Goal: Task Accomplishment & Management: Complete application form

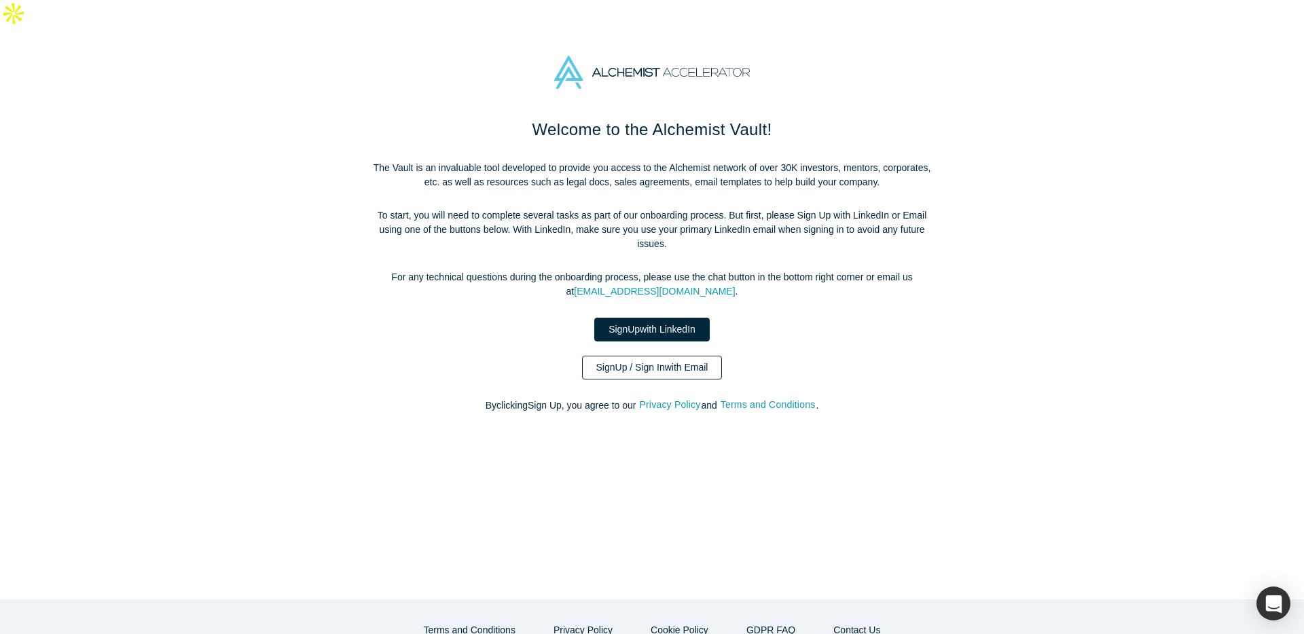
click at [606, 356] on link "Sign Up / Sign In with Email" at bounding box center [652, 368] width 141 height 24
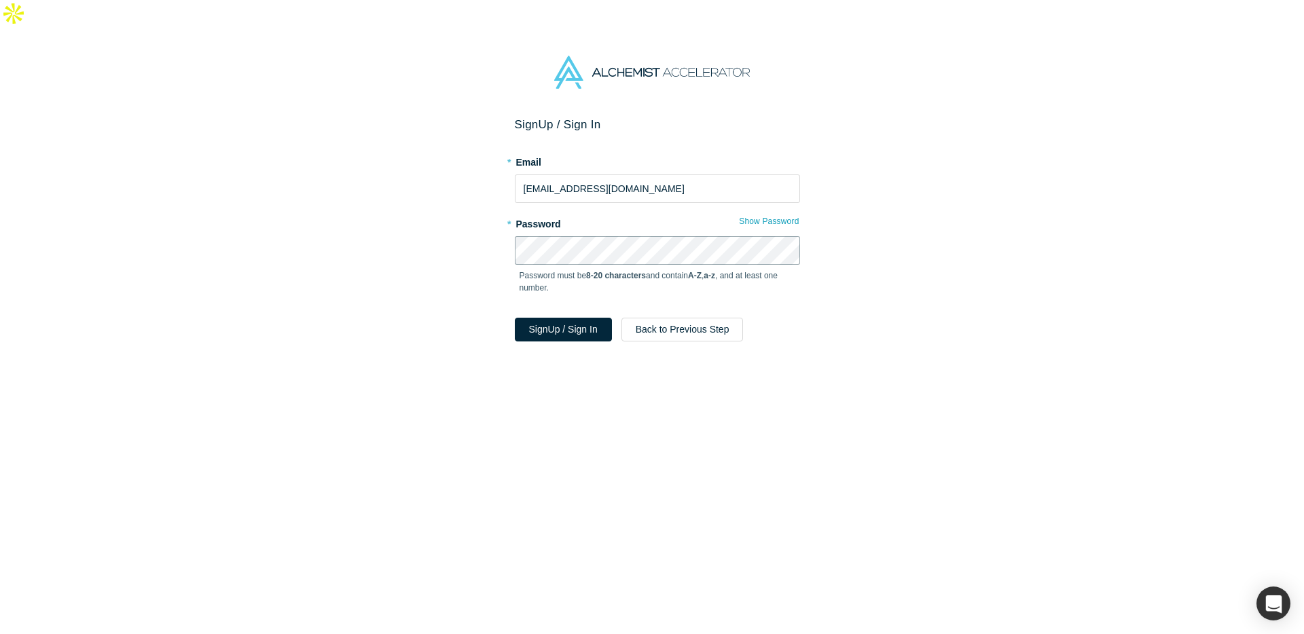
click at [515, 318] on button "Sign Up / Sign In" at bounding box center [563, 330] width 97 height 24
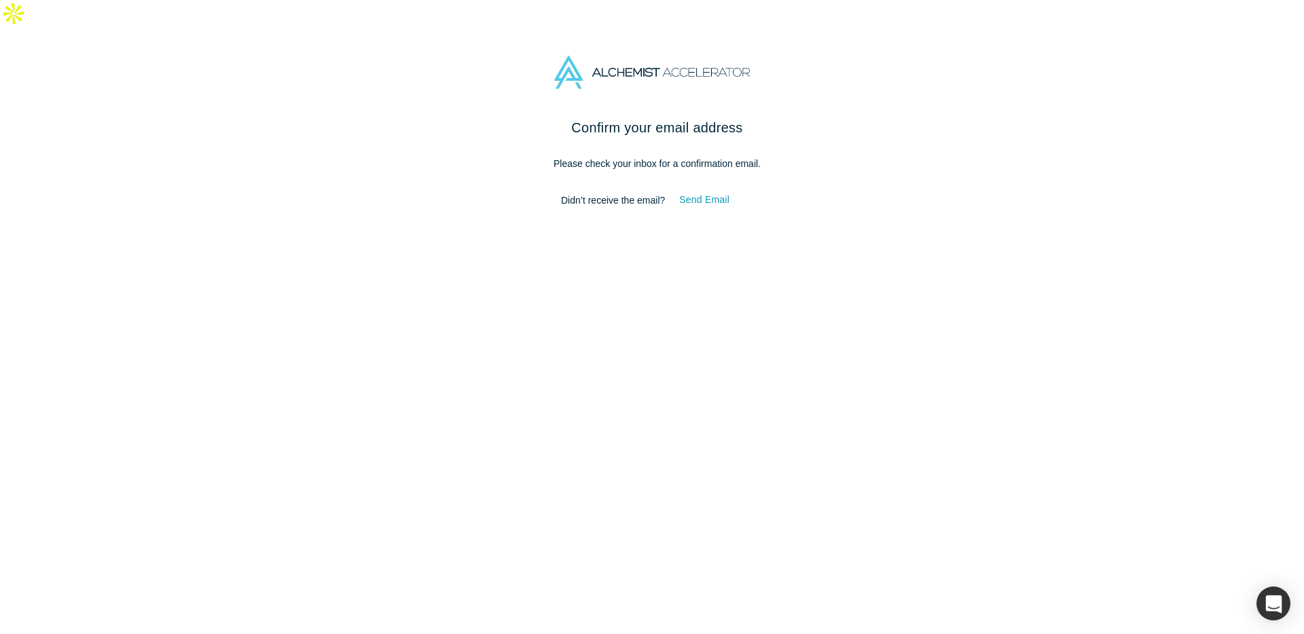
click at [803, 117] on div "Confirm your email address Please check your inbox for a confirmation email. Di…" at bounding box center [657, 171] width 570 height 109
click at [682, 157] on p "Please check your inbox for a confirmation email." at bounding box center [657, 164] width 570 height 14
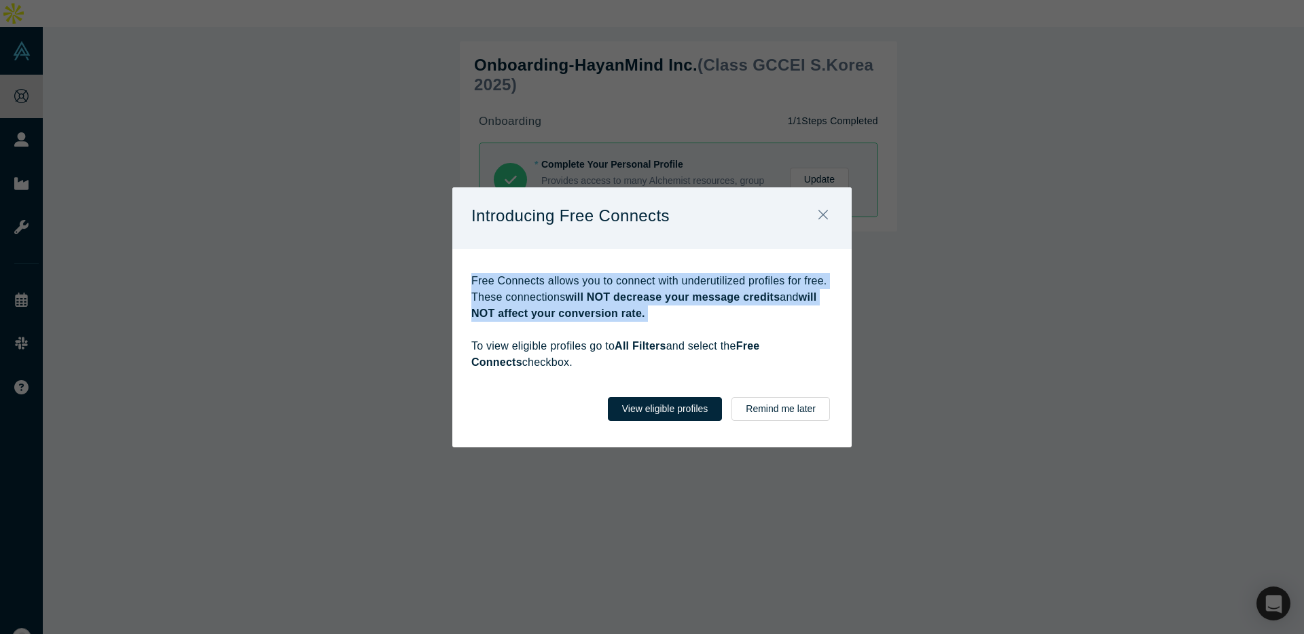
drag, startPoint x: 623, startPoint y: 259, endPoint x: 658, endPoint y: 323, distance: 72.6
click at [657, 323] on div "Free Connects allows you to connect with underutilized profiles for free. These…" at bounding box center [651, 314] width 399 height 131
click at [686, 306] on p "Free Connects allows you to connect with underutilized profiles for free. These…" at bounding box center [651, 322] width 361 height 98
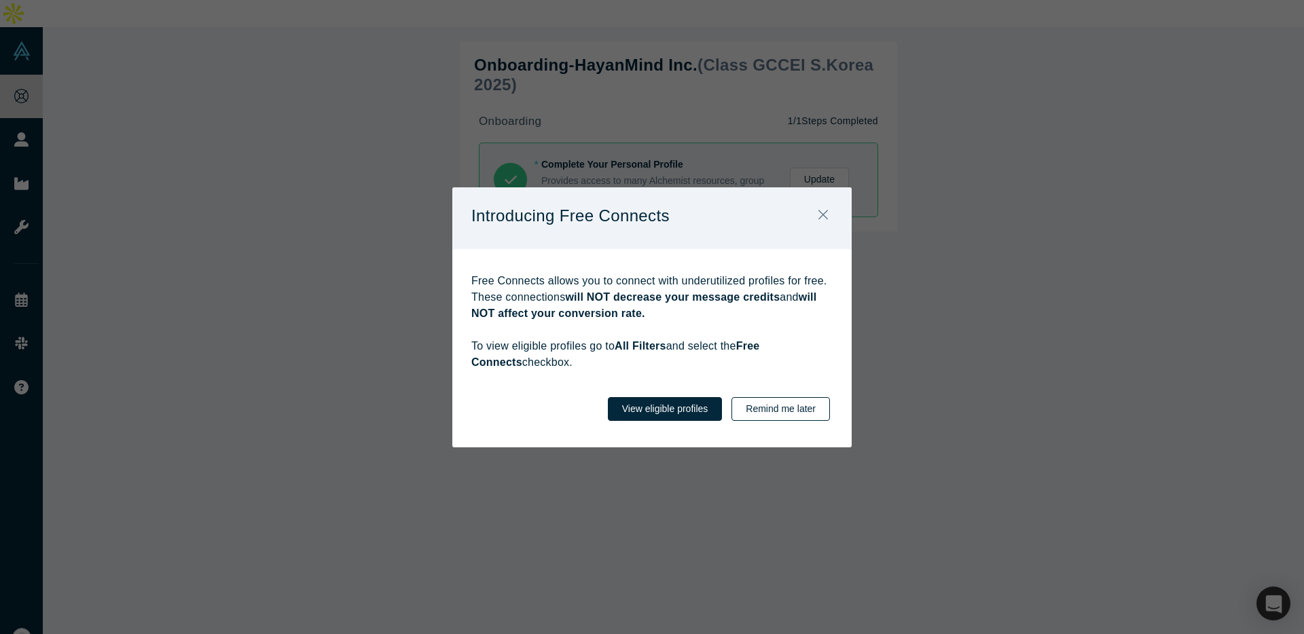
click at [784, 403] on button "Remind me later" at bounding box center [780, 409] width 98 height 24
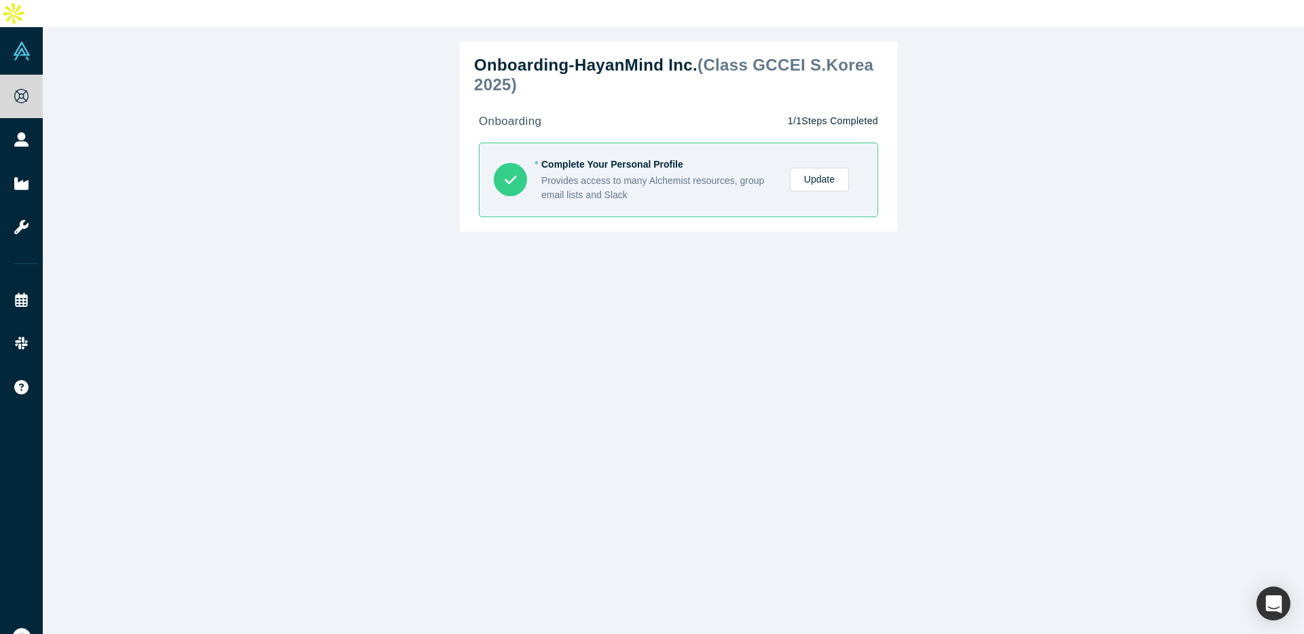
click at [553, 80] on div "Onboarding - HayanMind Inc. ( Class GCCEI S.Korea 2025 ) onboarding 1 / 1 Steps…" at bounding box center [678, 137] width 409 height 162
click at [604, 63] on h2 "Onboarding - HayanMind Inc. ( Class GCCEI S.Korea 2025 )" at bounding box center [678, 75] width 409 height 39
click at [815, 168] on link "Update" at bounding box center [819, 180] width 59 height 24
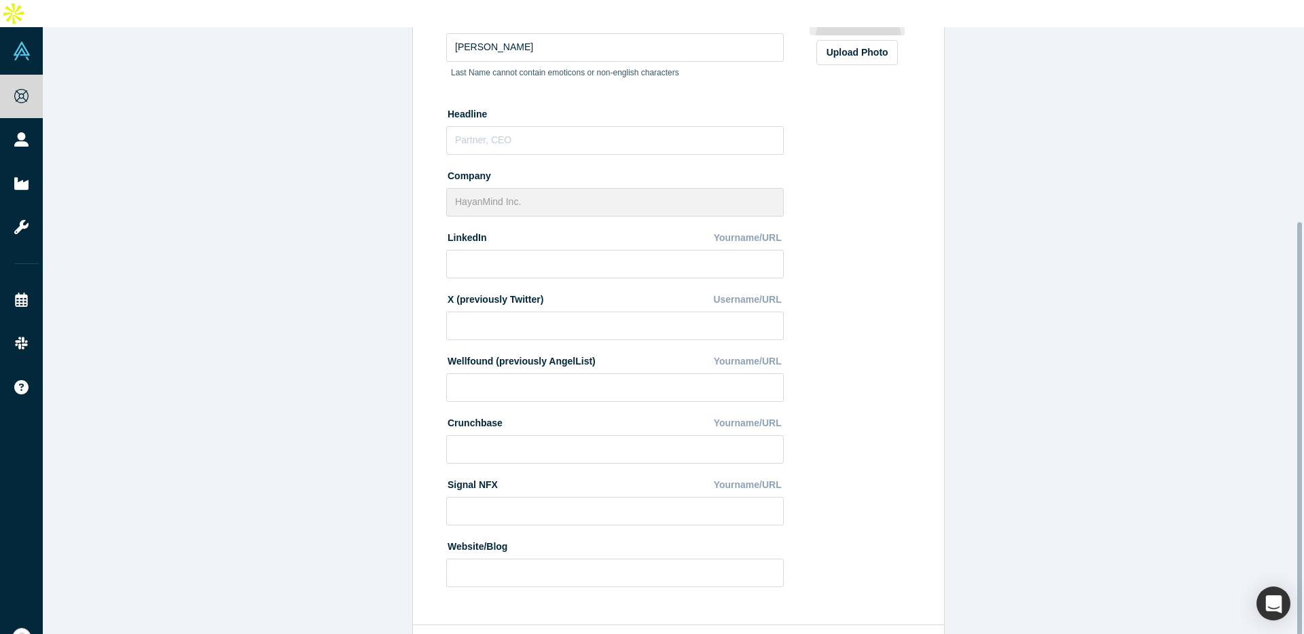
scroll to position [288, 0]
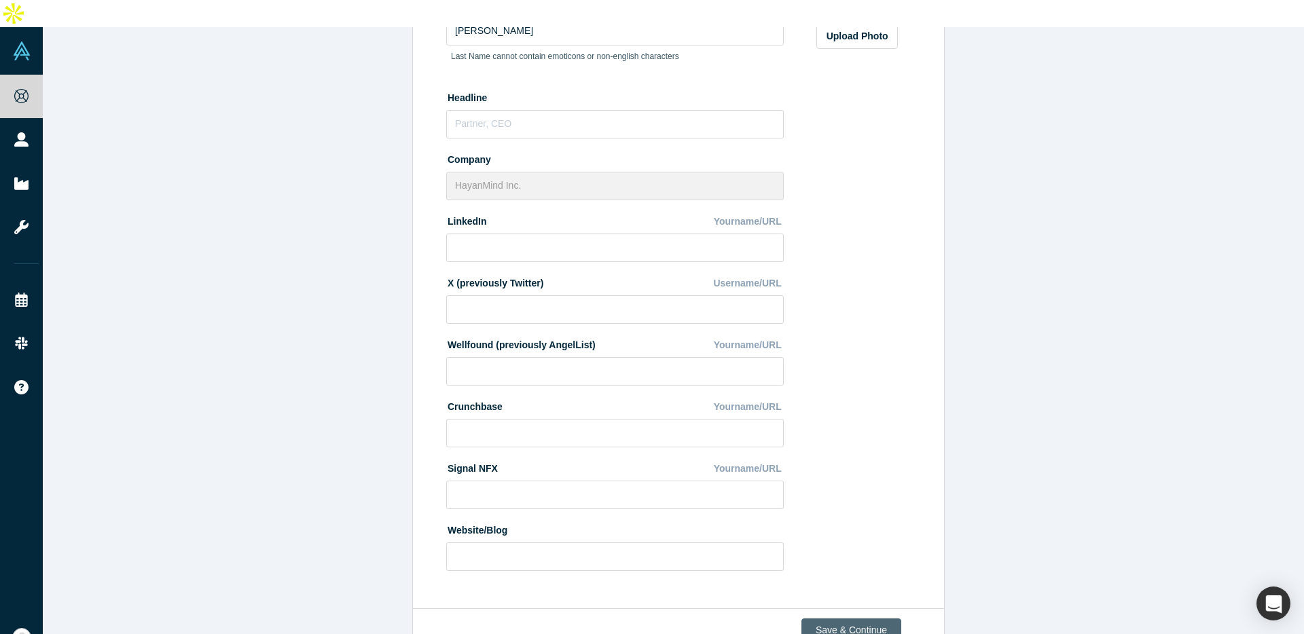
click at [821, 619] on button "Save & Continue" at bounding box center [851, 631] width 100 height 24
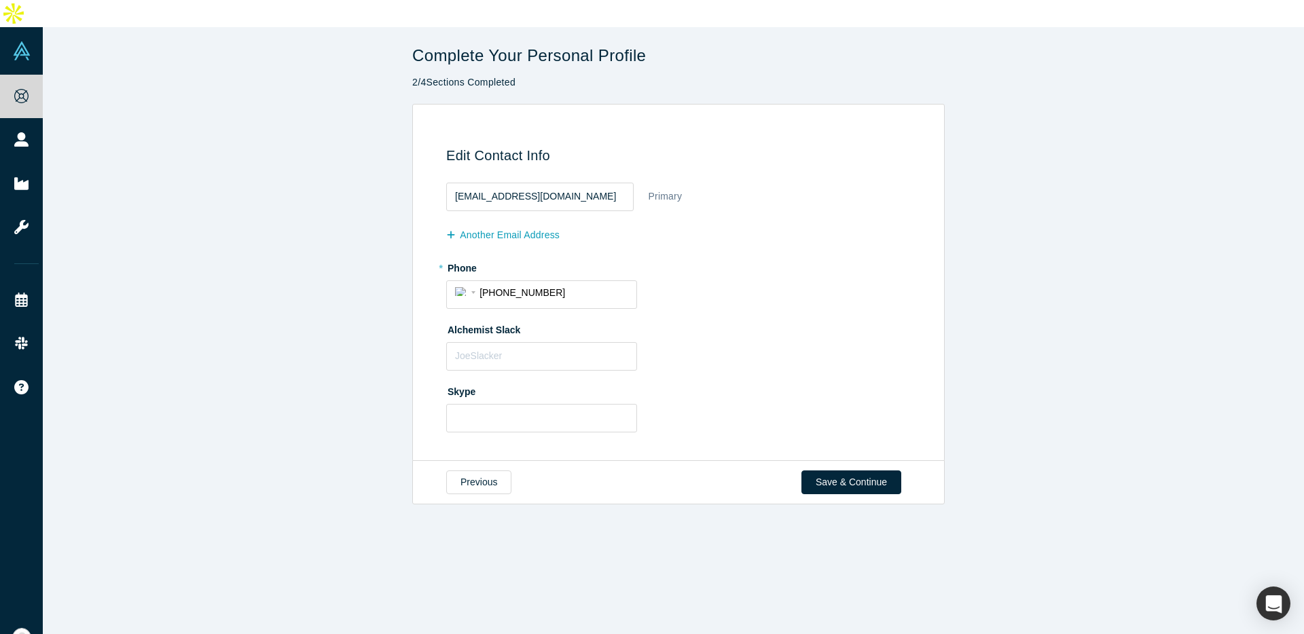
scroll to position [0, 0]
click at [850, 471] on button "Save & Continue" at bounding box center [851, 483] width 100 height 24
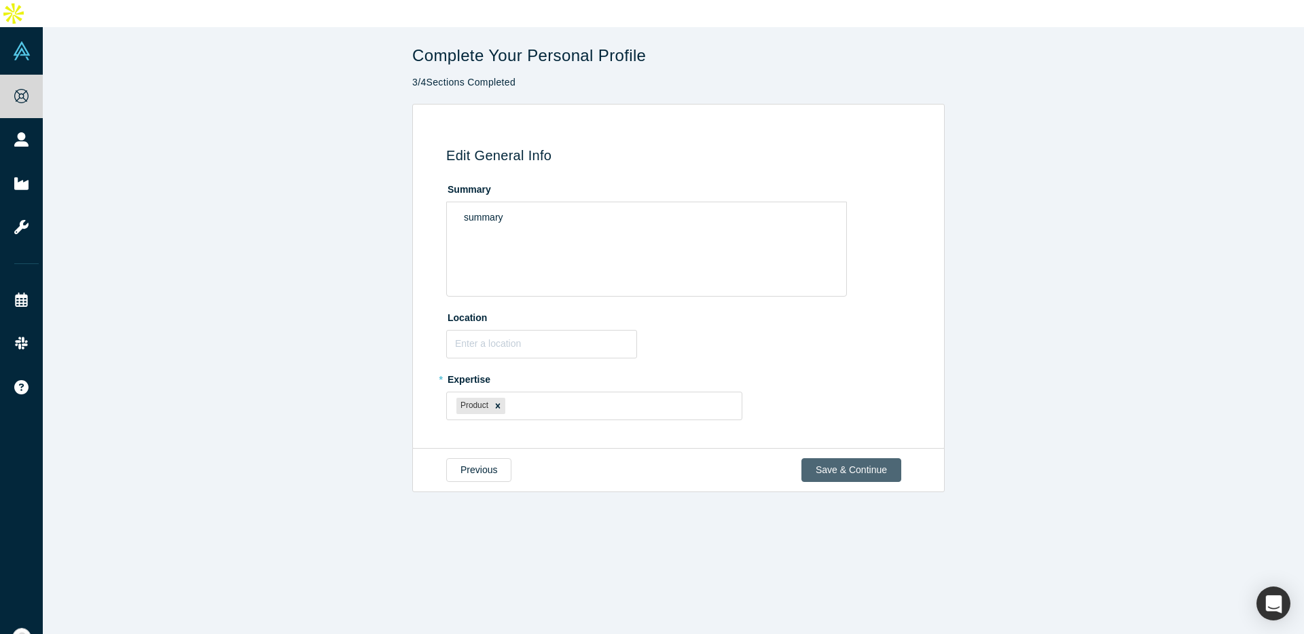
click at [852, 458] on button "Save & Continue" at bounding box center [851, 470] width 100 height 24
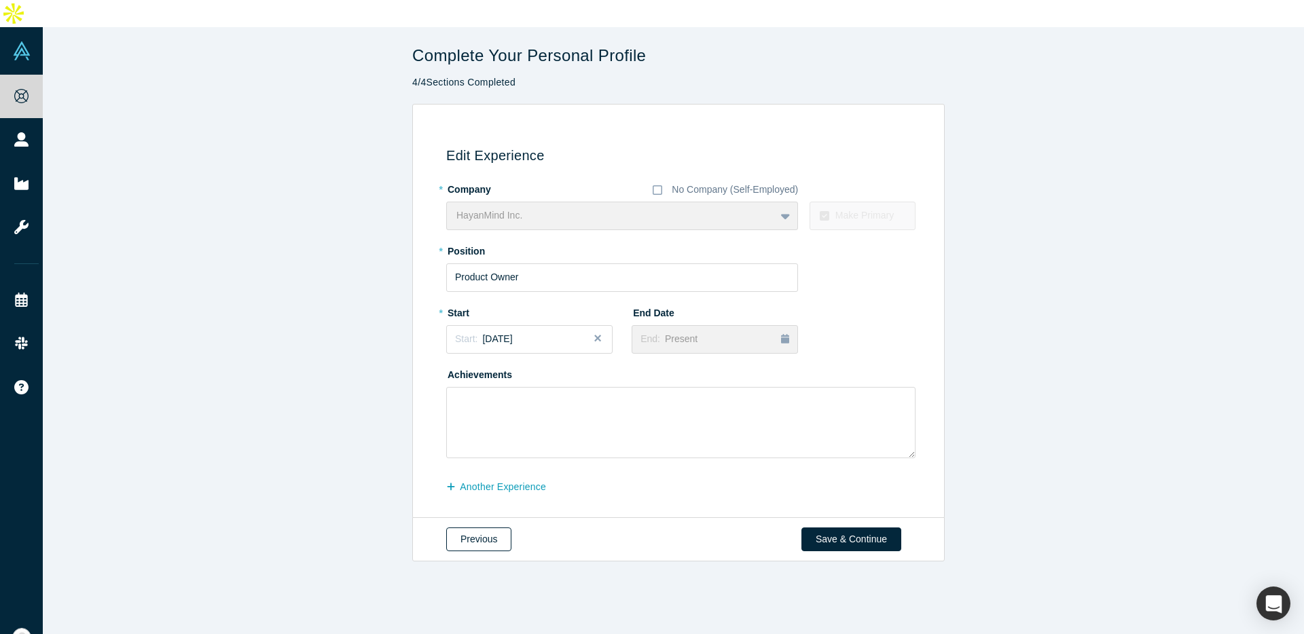
click at [481, 528] on button "Previous" at bounding box center [478, 540] width 65 height 24
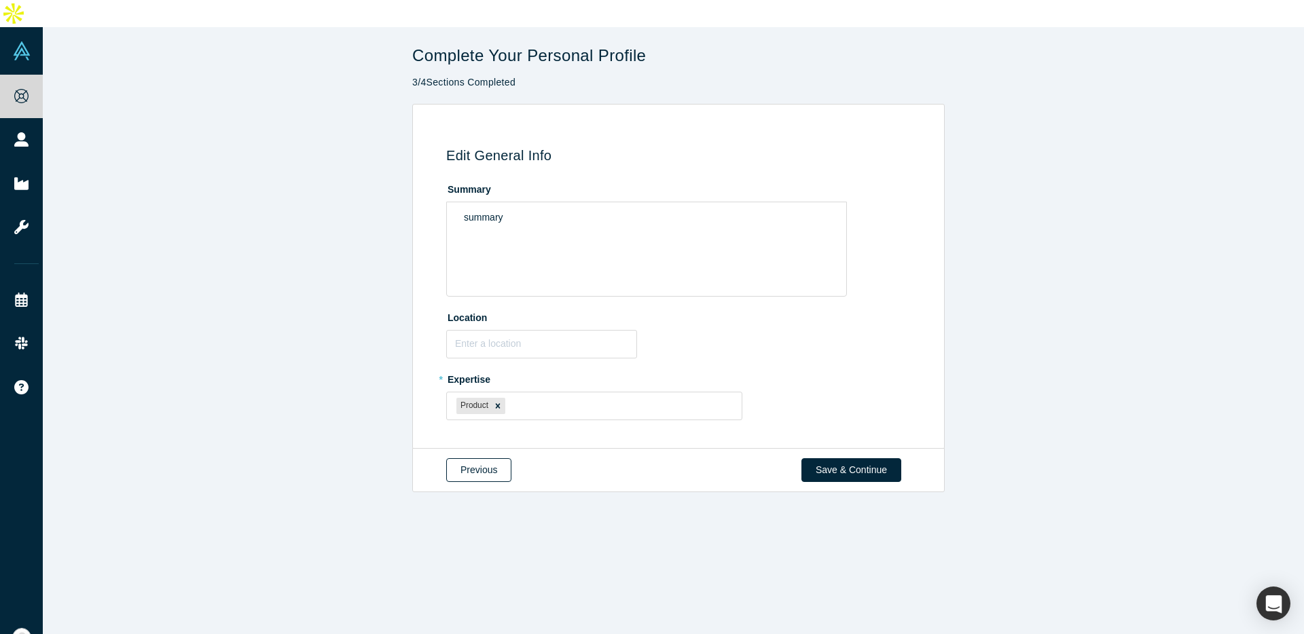
click at [477, 458] on button "Previous" at bounding box center [478, 470] width 65 height 24
select select "KR"
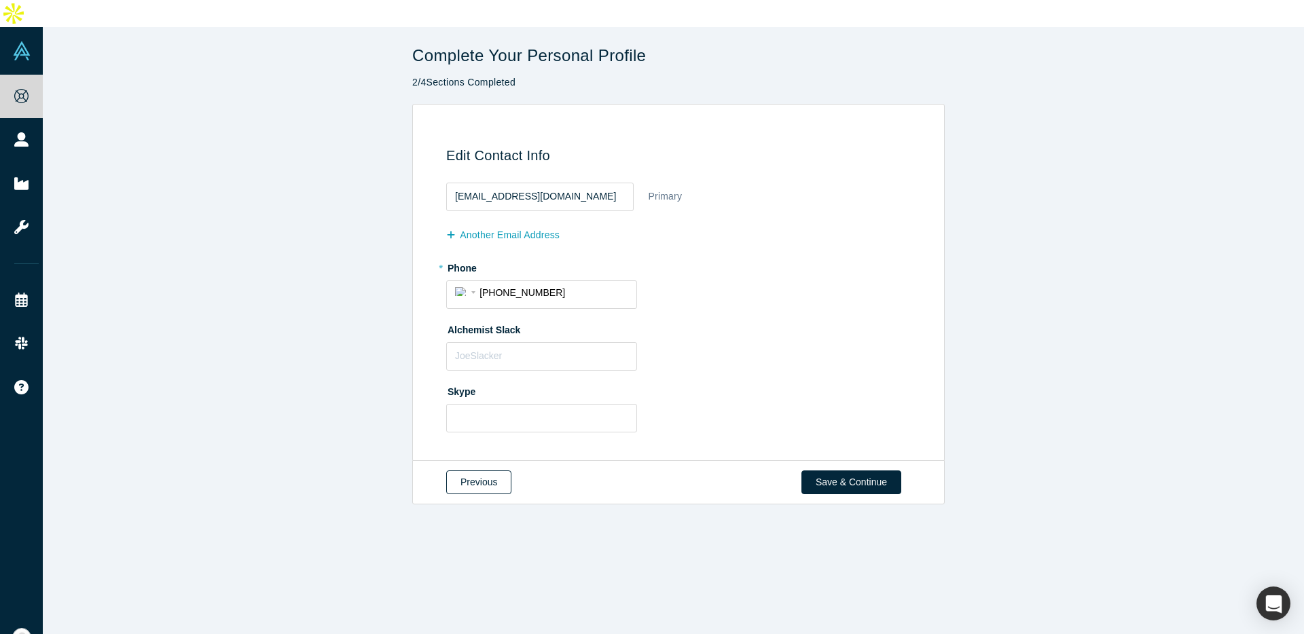
click at [484, 471] on button "Previous" at bounding box center [478, 483] width 65 height 24
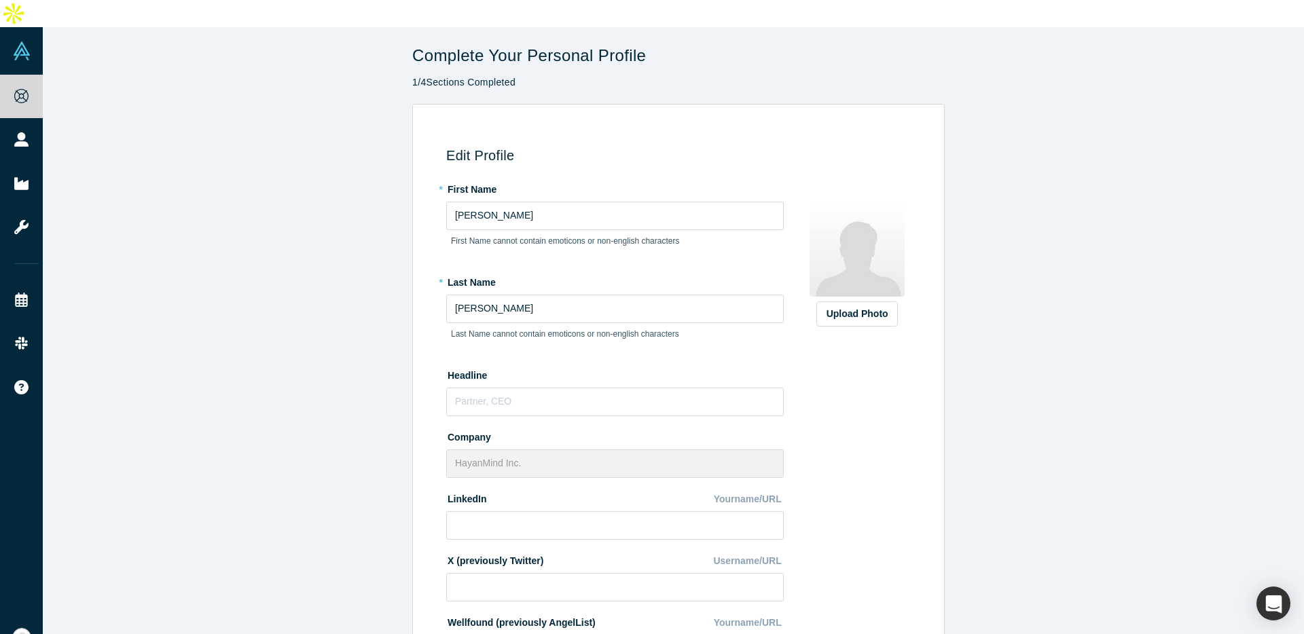
click at [276, 152] on div "Edit Profile * First Name [PERSON_NAME] First Name cannot contain emoticons or …" at bounding box center [678, 496] width 1271 height 784
click at [625, 364] on div "Headline" at bounding box center [615, 390] width 338 height 52
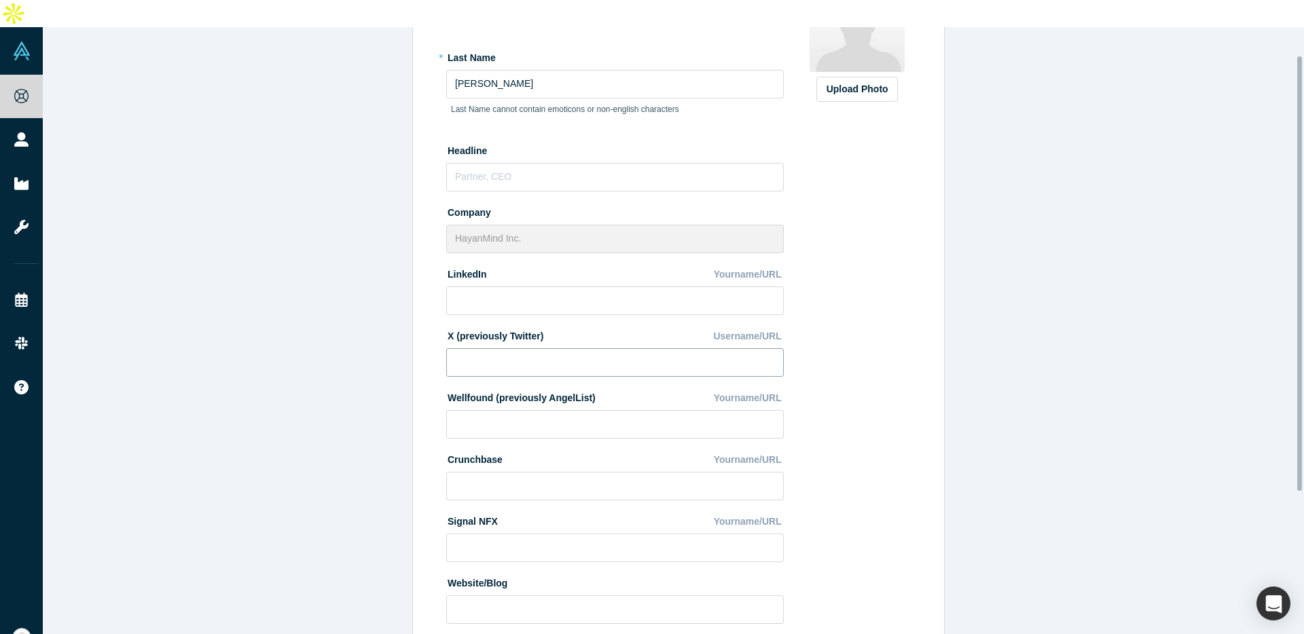
scroll to position [239, 0]
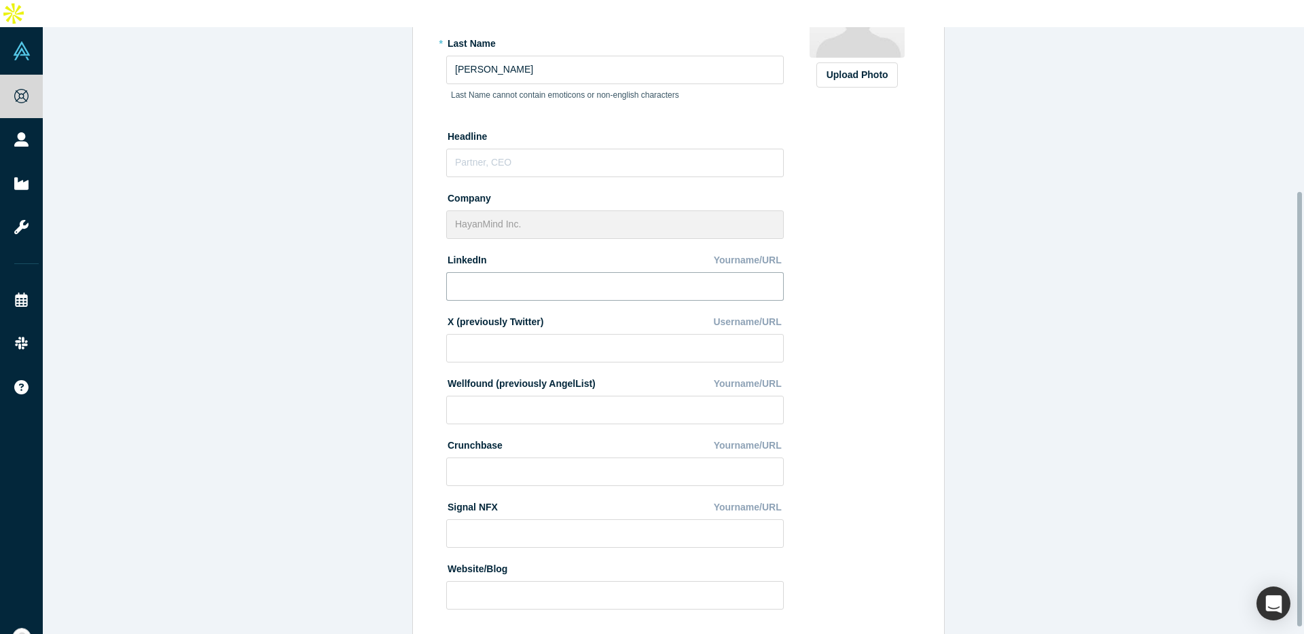
click at [569, 272] on input at bounding box center [615, 286] width 338 height 29
paste input "[URL][DOMAIN_NAME][PERSON_NAME]"
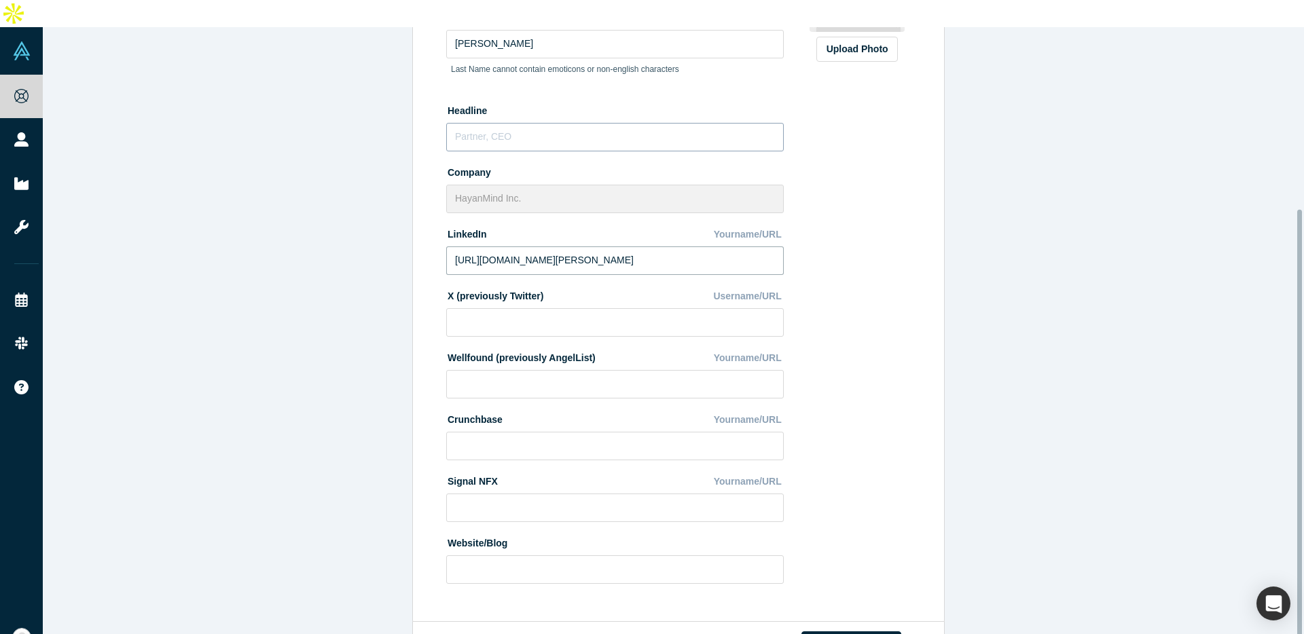
type input "[URL][DOMAIN_NAME][PERSON_NAME]"
click at [531, 123] on input "text" at bounding box center [615, 137] width 338 height 29
type input "r"
type input "P"
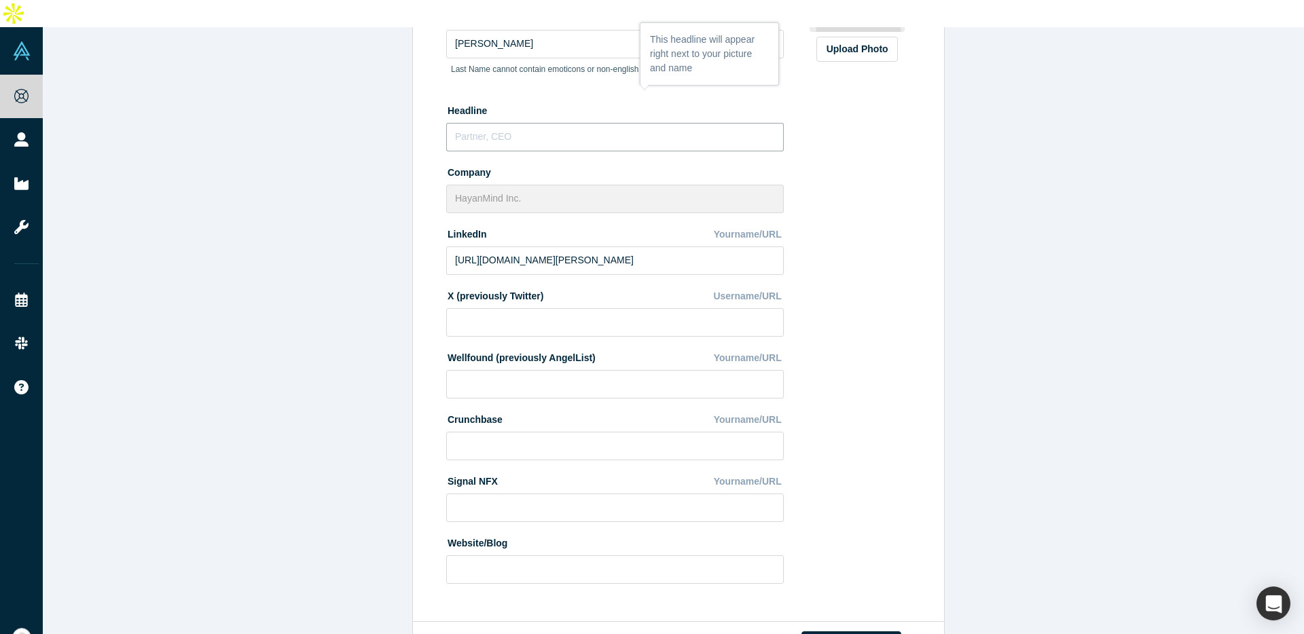
type input "R"
type input "Product Owner"
drag, startPoint x: 910, startPoint y: 295, endPoint x: 902, endPoint y: 304, distance: 11.5
click at [909, 299] on div "Upload Photo Zoom Save Remove Upload New" at bounding box center [856, 253] width 117 height 680
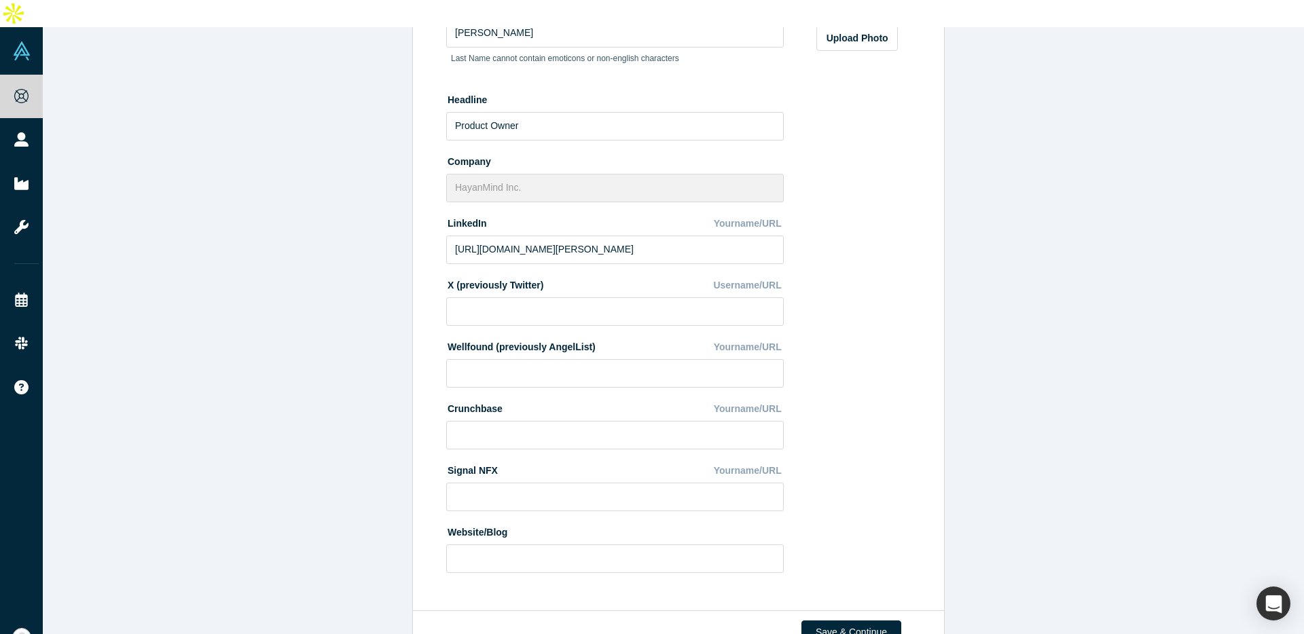
scroll to position [288, 0]
click at [572, 357] on input at bounding box center [615, 371] width 338 height 29
click at [571, 419] on input at bounding box center [615, 433] width 338 height 29
click at [575, 481] on input at bounding box center [615, 495] width 338 height 29
click at [585, 519] on div "Website/Blog" at bounding box center [615, 531] width 338 height 24
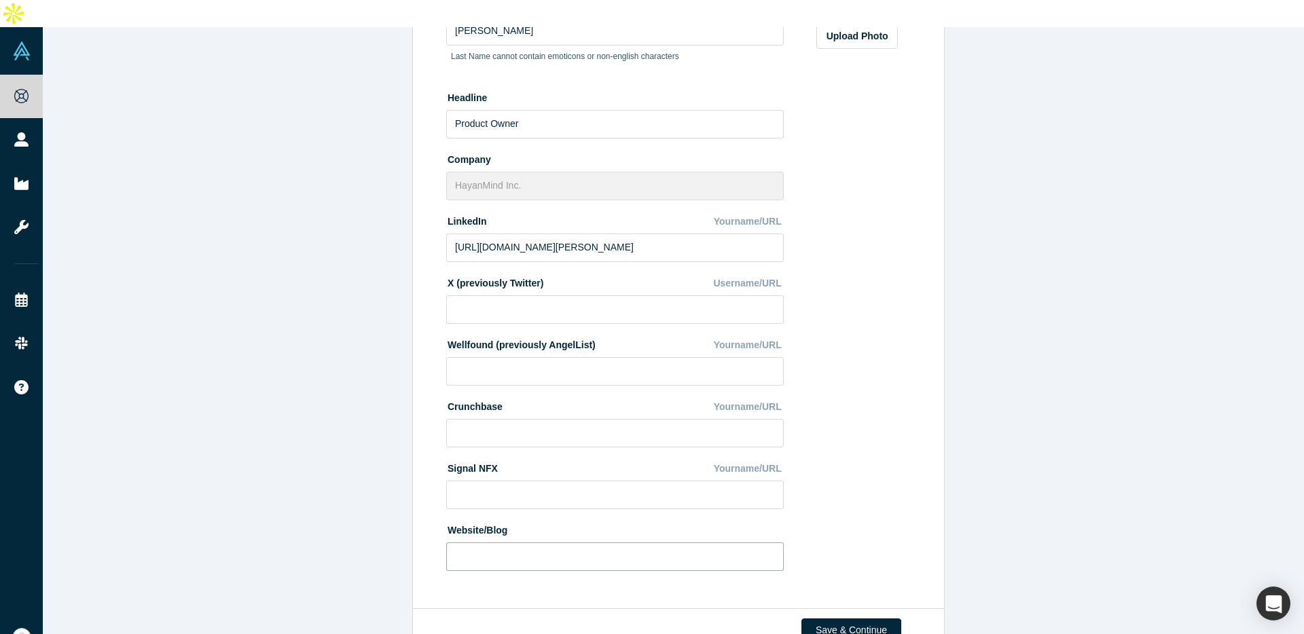
click at [585, 543] on input at bounding box center [615, 557] width 338 height 29
click at [806, 619] on button "Save & Continue" at bounding box center [851, 631] width 100 height 24
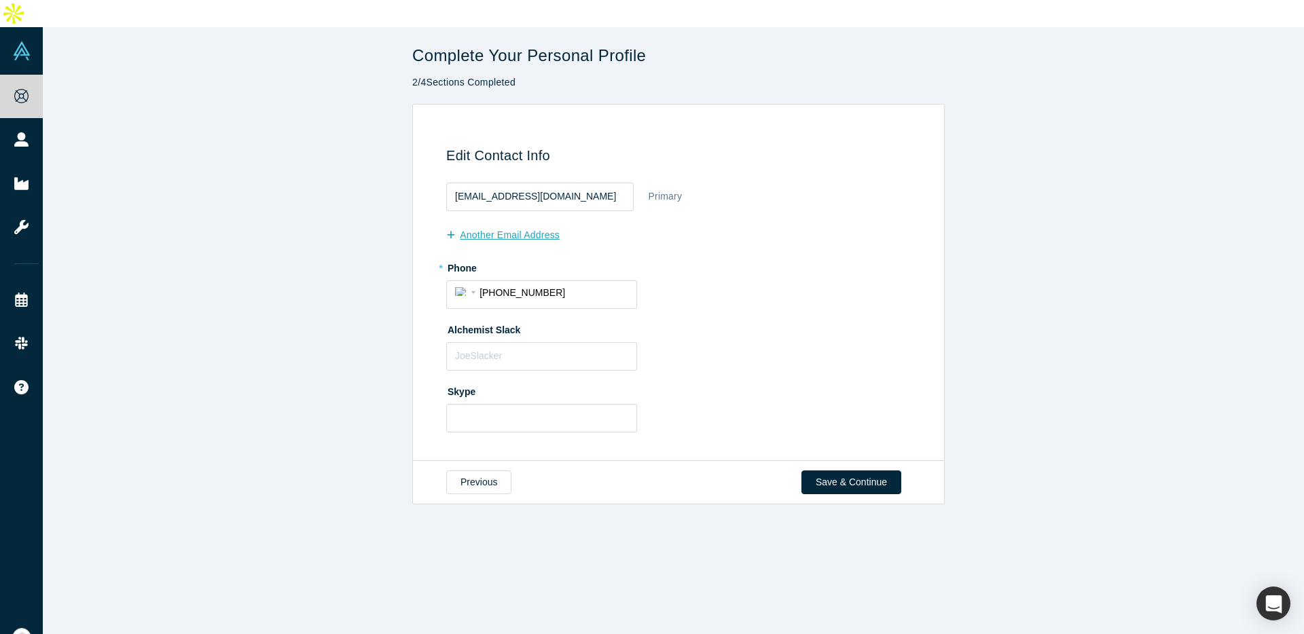
scroll to position [0, 0]
click at [572, 183] on input "[EMAIL_ADDRESS][DOMAIN_NAME]" at bounding box center [539, 197] width 187 height 29
click at [594, 282] on input "[PHONE_NUMBER]" at bounding box center [553, 292] width 149 height 20
click at [614, 342] on input "text" at bounding box center [541, 356] width 191 height 29
drag, startPoint x: 677, startPoint y: 348, endPoint x: 706, endPoint y: 378, distance: 41.3
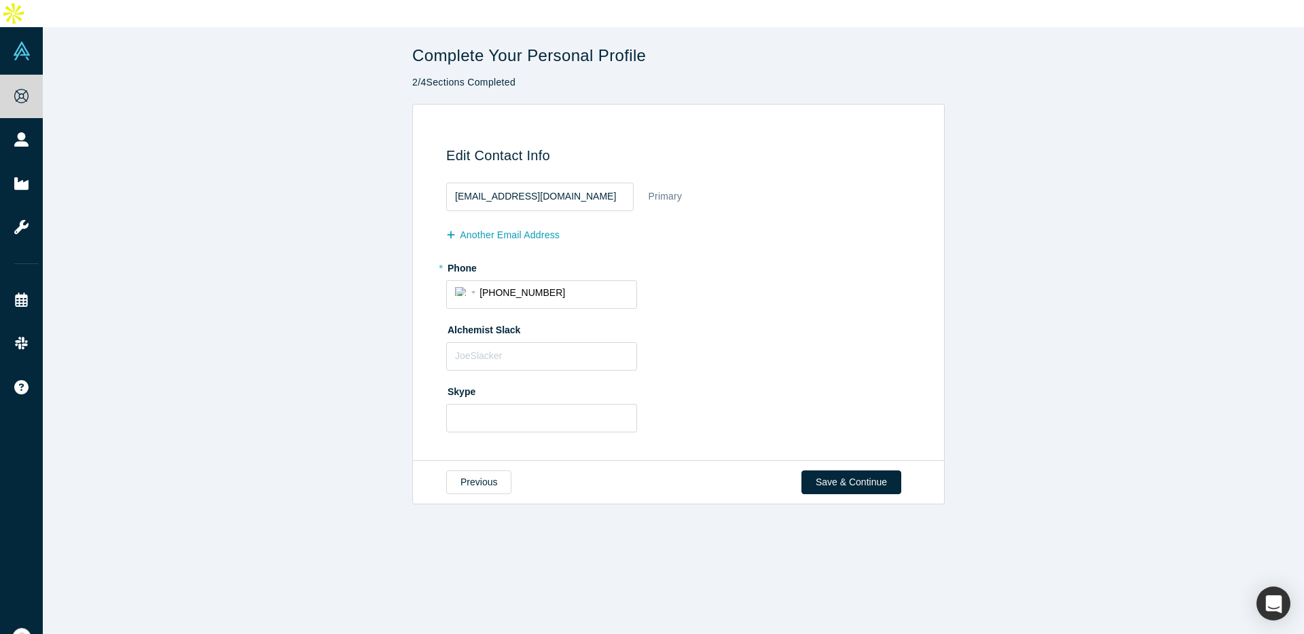
click at [680, 352] on fieldset "[EMAIL_ADDRESS][DOMAIN_NAME] Primary another Email Address * Phone Internationa…" at bounding box center [680, 310] width 469 height 264
click at [824, 471] on button "Save & Continue" at bounding box center [851, 483] width 100 height 24
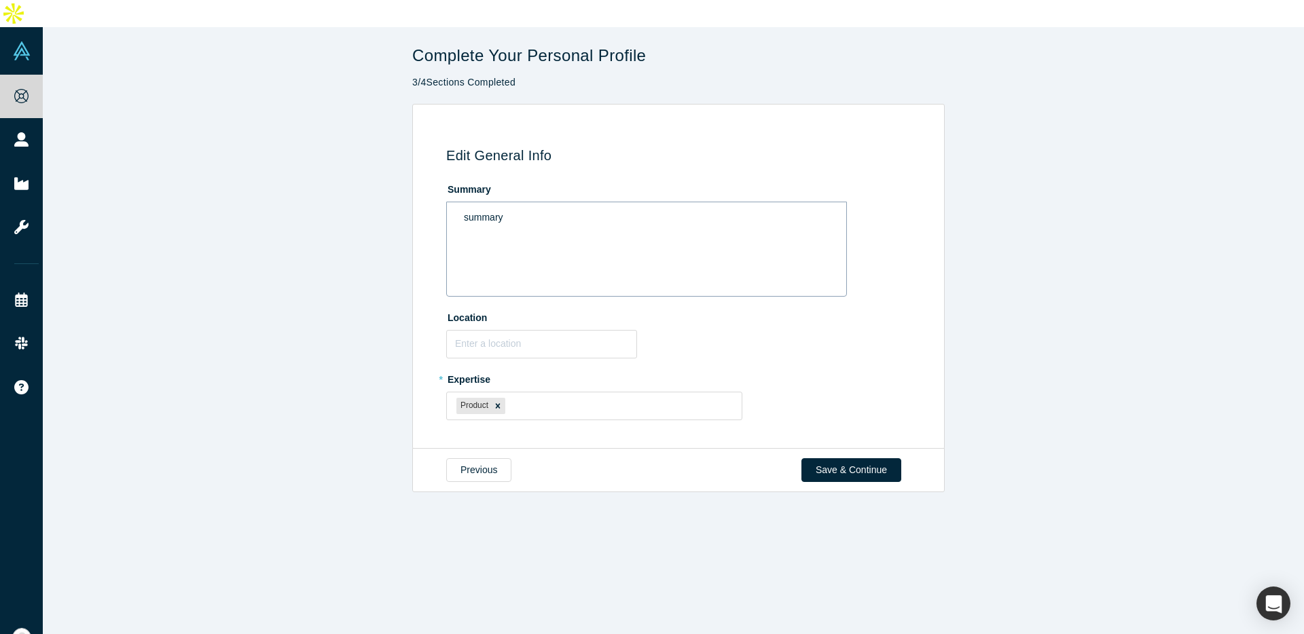
click at [541, 212] on div "summary" at bounding box center [646, 249] width 401 height 95
drag, startPoint x: 541, startPoint y: 202, endPoint x: 426, endPoint y: 198, distance: 115.5
click at [426, 198] on div "Edit General Info Summary summary Location * Expertise Product To pick up a dra…" at bounding box center [676, 282] width 517 height 316
click at [505, 211] on div "summary" at bounding box center [647, 218] width 366 height 14
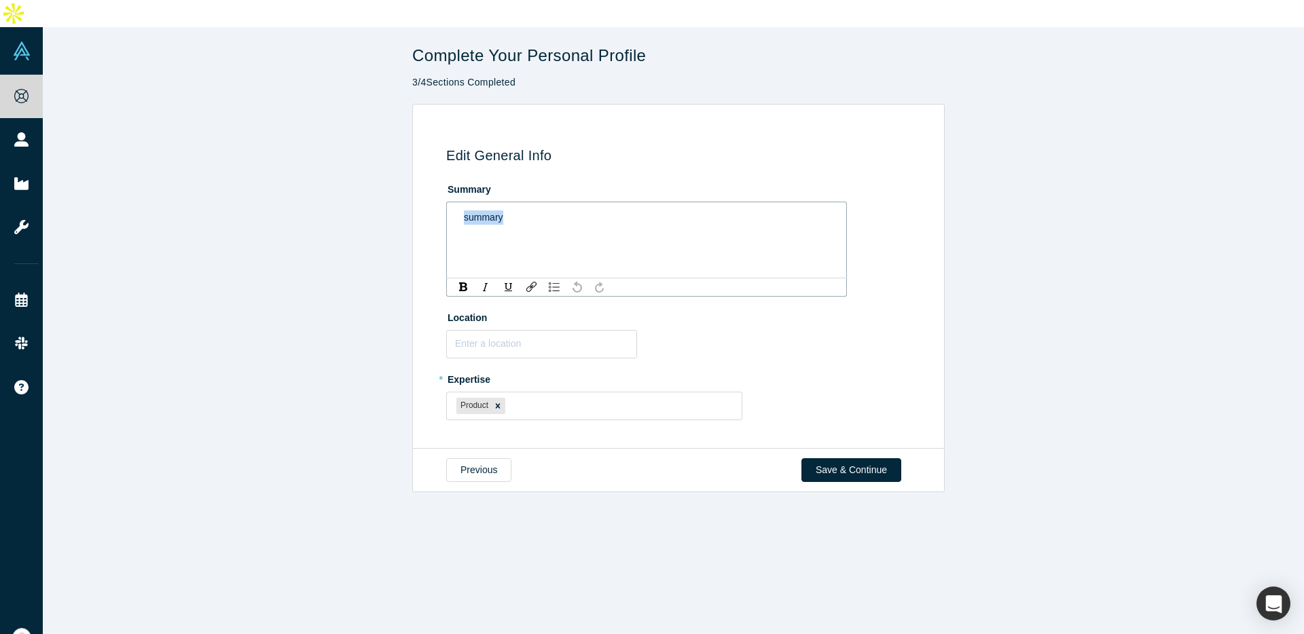
click at [505, 211] on div "summary" at bounding box center [647, 218] width 366 height 14
click at [306, 186] on div "Edit General Info Summary Write summary... Location * Expertise Product To pick…" at bounding box center [678, 277] width 1271 height 346
click at [513, 223] on div "Write summary..." at bounding box center [646, 249] width 401 height 95
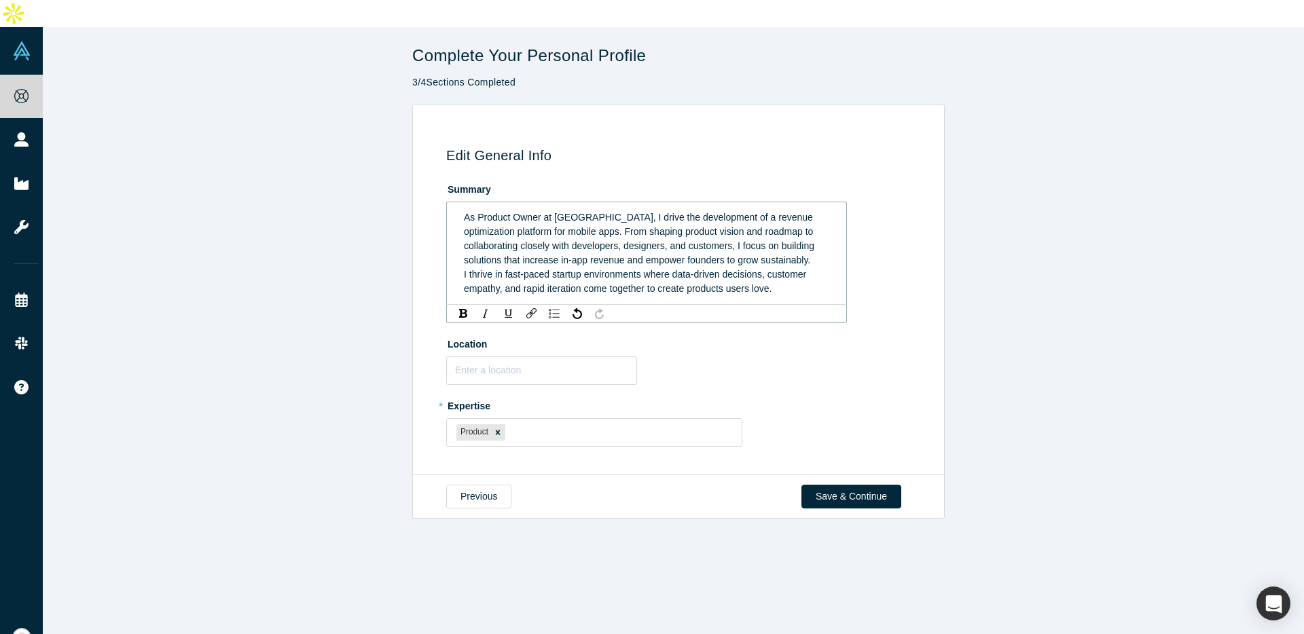
click at [672, 269] on span "I thrive in fast-paced startup environments where data-driven decisions, custom…" at bounding box center [636, 281] width 345 height 25
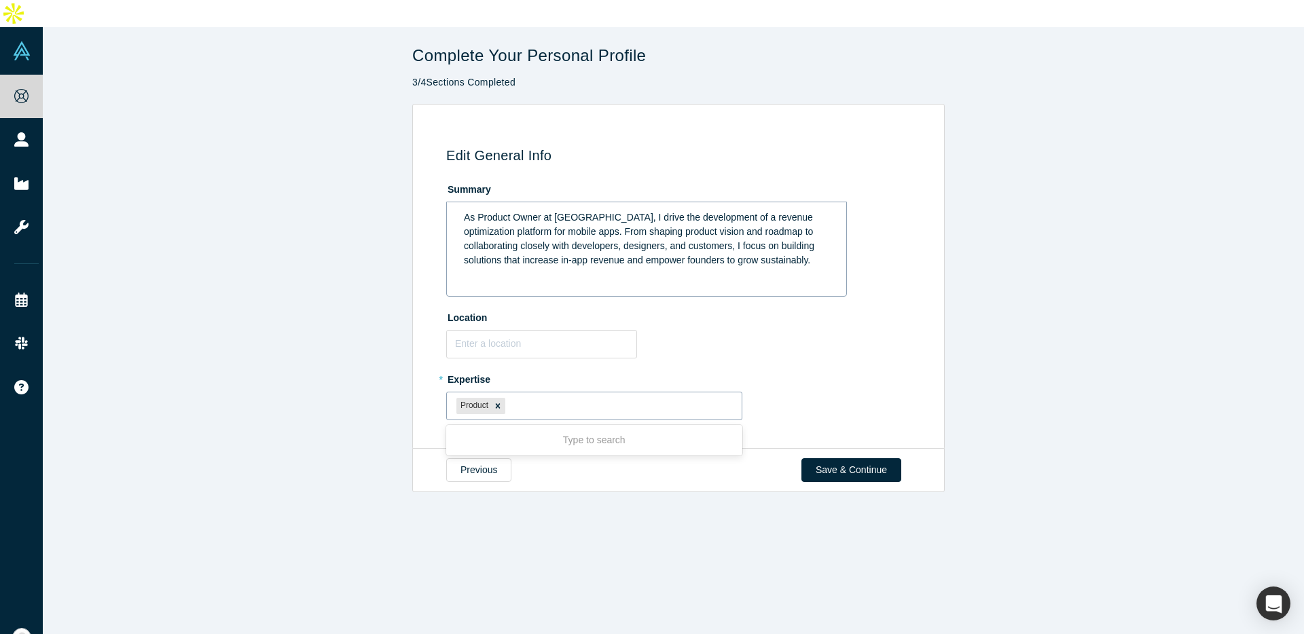
click at [689, 397] on div at bounding box center [620, 405] width 224 height 17
type input "ㅑ"
type input "d"
type input "m"
type input "moible"
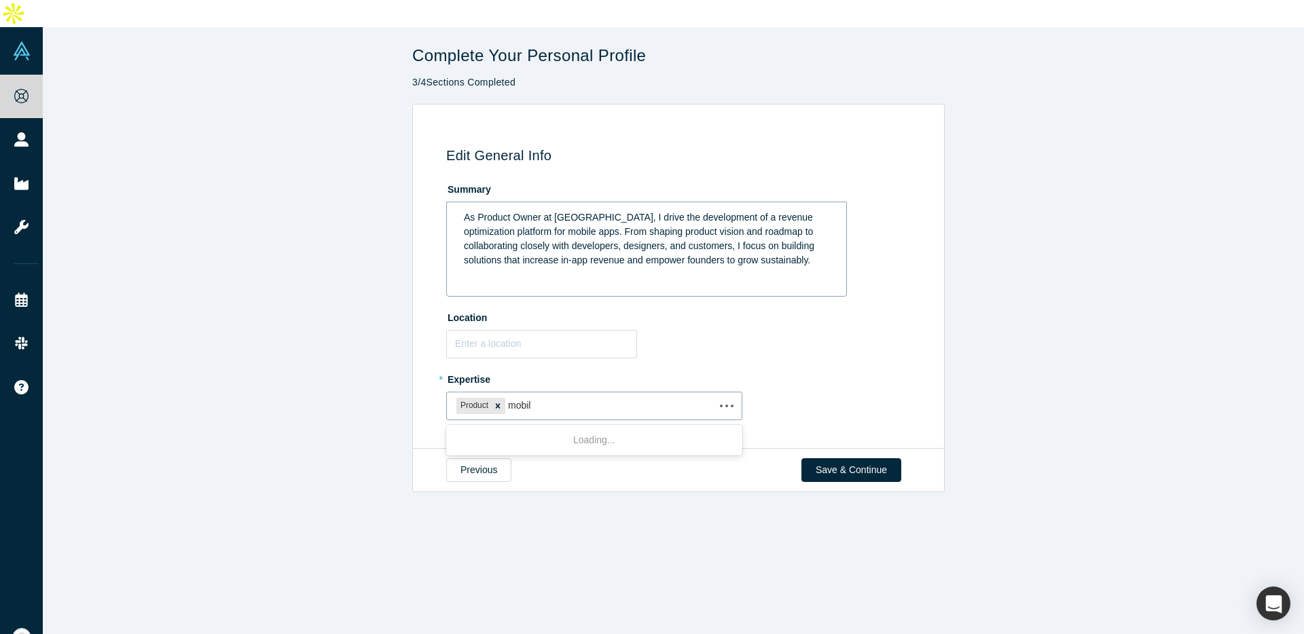
type input "mobile"
type input "d"
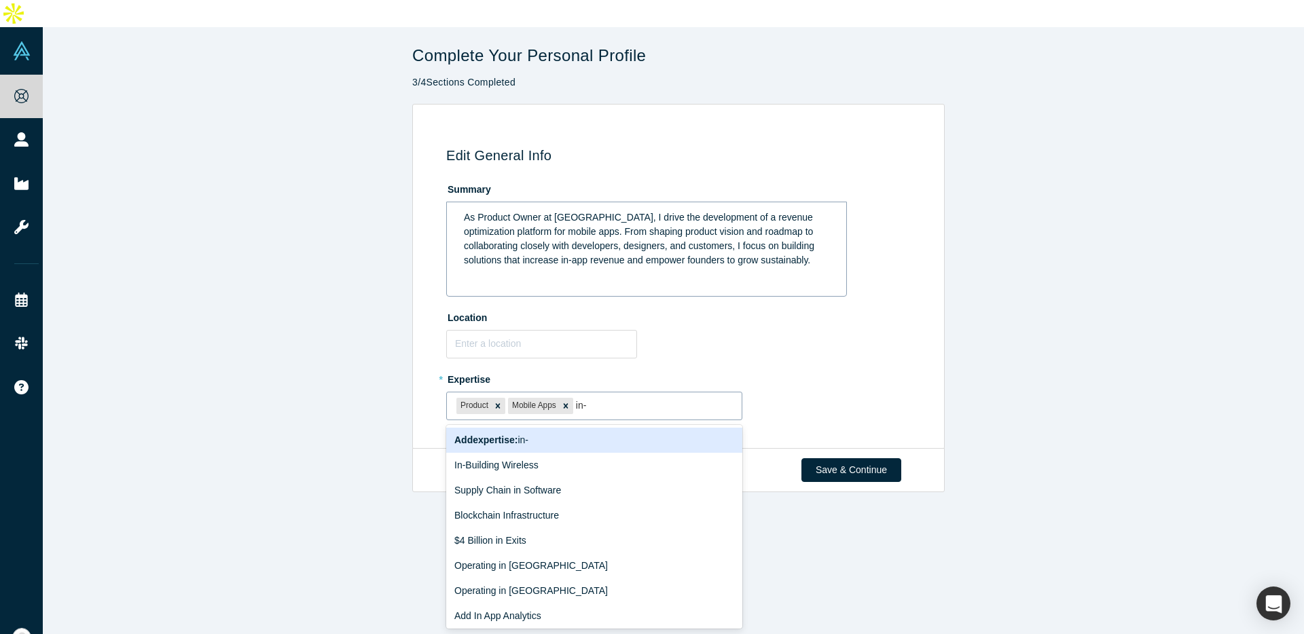
type input "in"
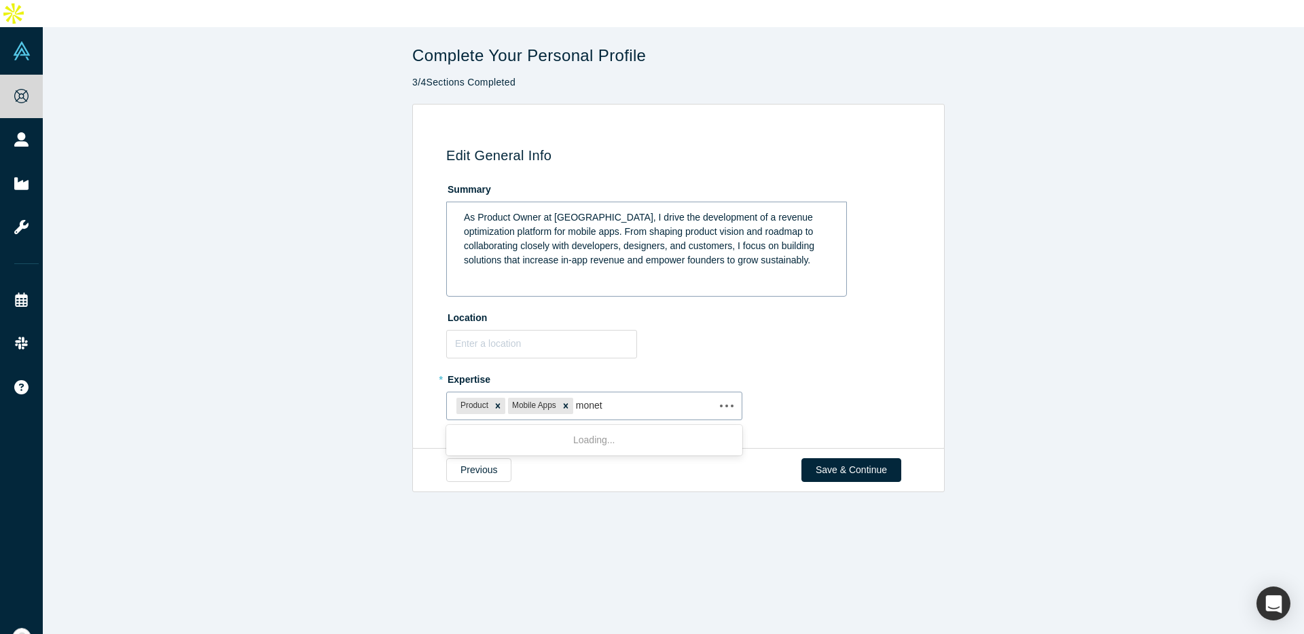
type input "moneti"
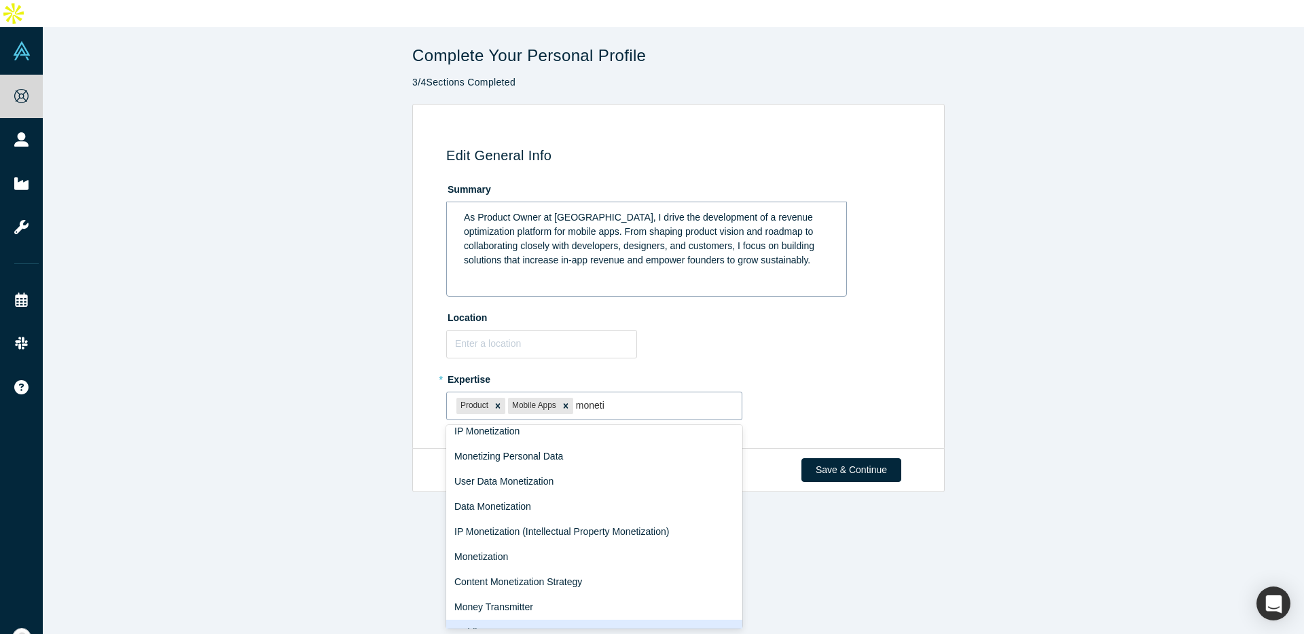
scroll to position [79, 0]
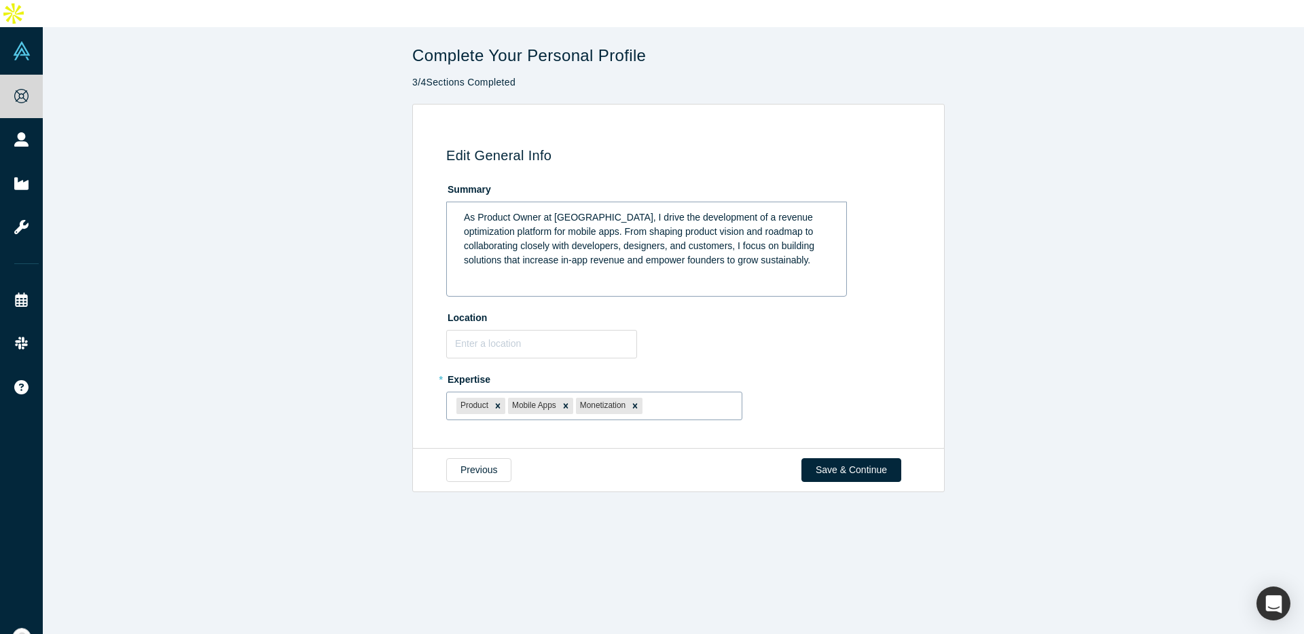
type input "e"
type input "mobile money"
click at [883, 448] on div "Previous Save & Continue" at bounding box center [678, 470] width 532 height 44
click at [880, 458] on button "Save & Continue" at bounding box center [851, 470] width 100 height 24
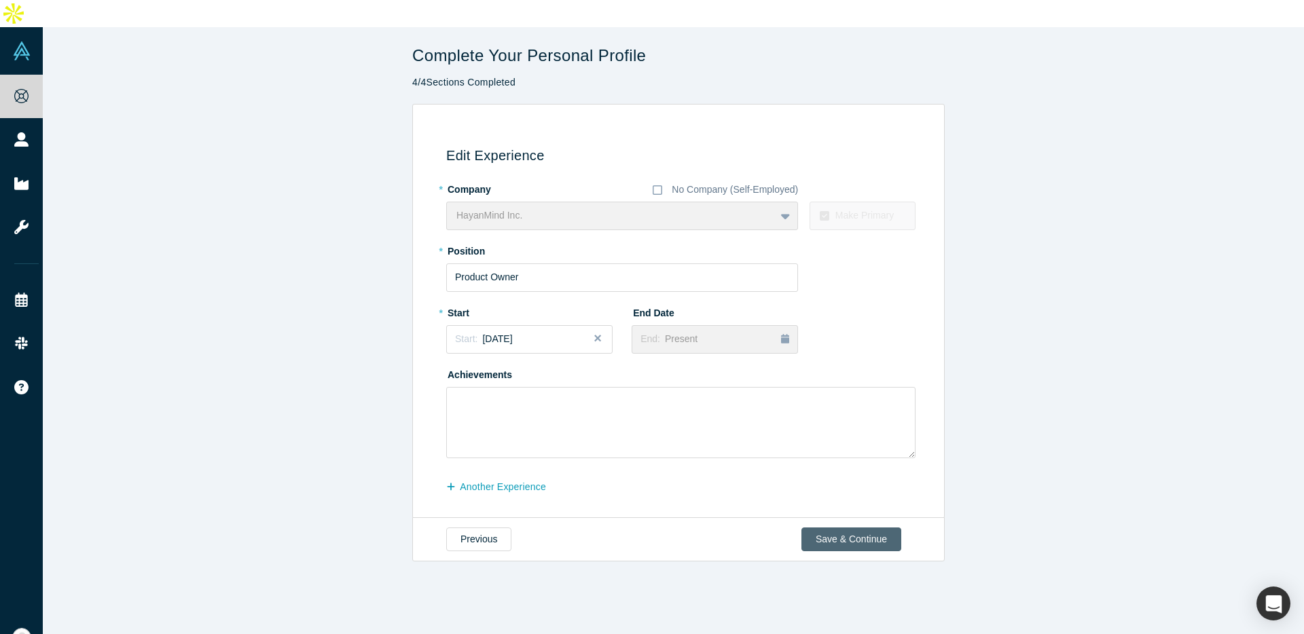
click at [851, 528] on button "Save & Continue" at bounding box center [851, 540] width 100 height 24
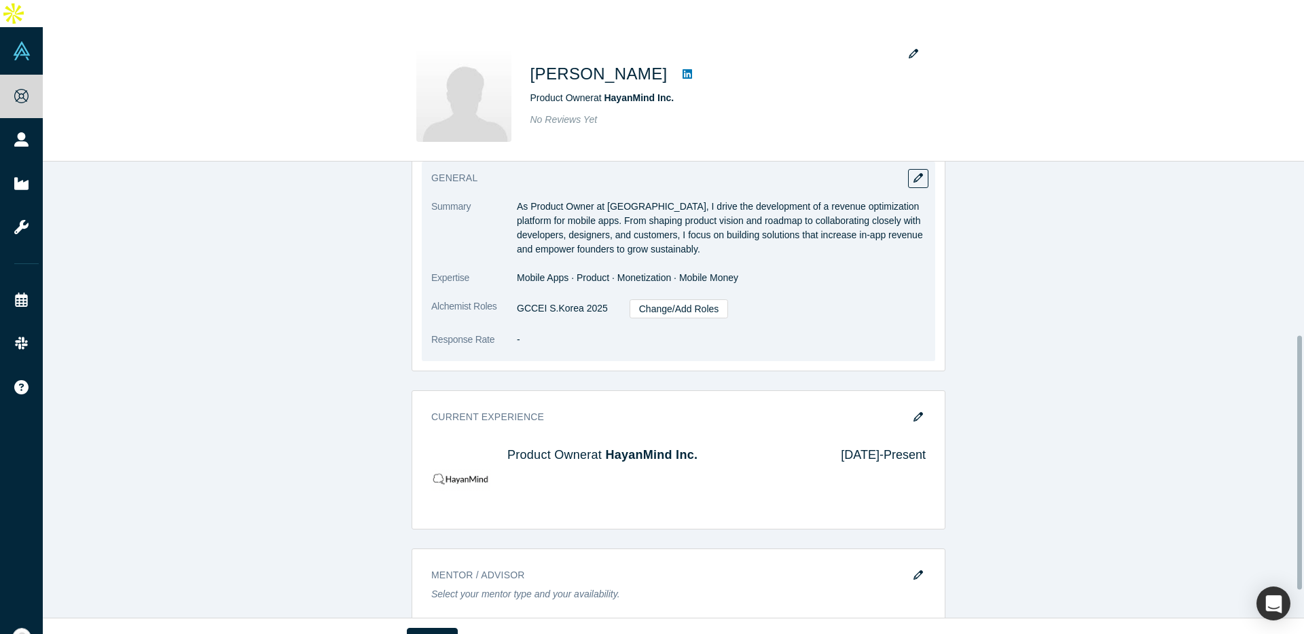
scroll to position [359, 0]
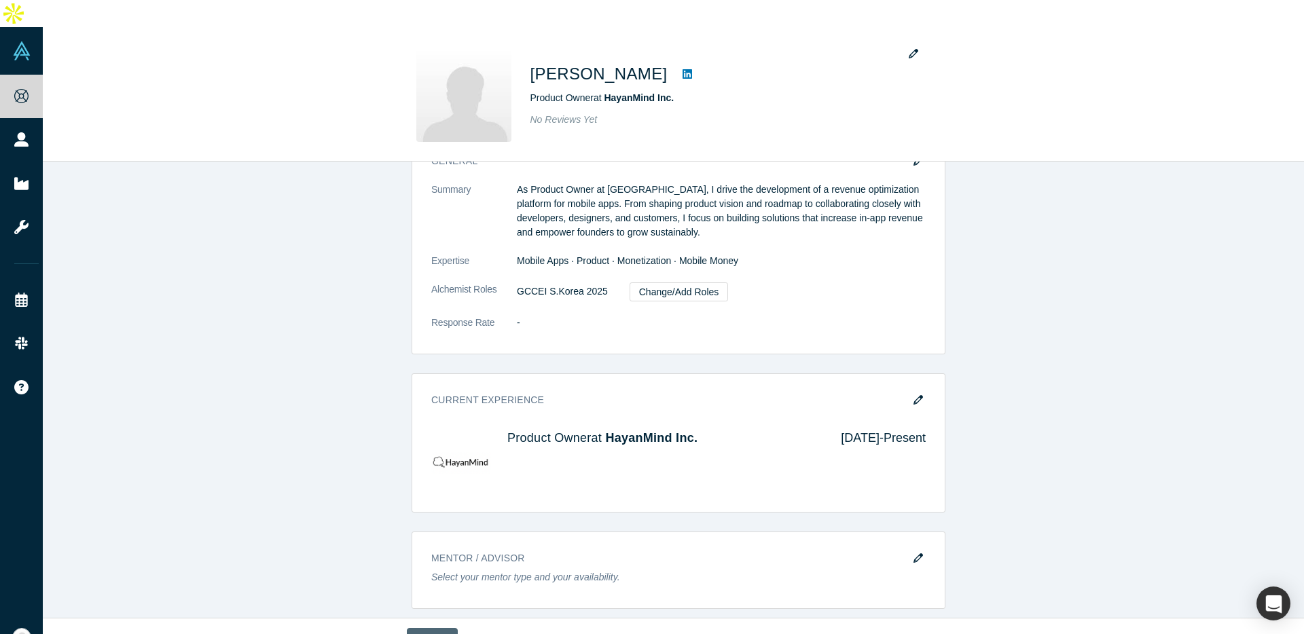
click at [447, 628] on button "Done" at bounding box center [432, 640] width 51 height 24
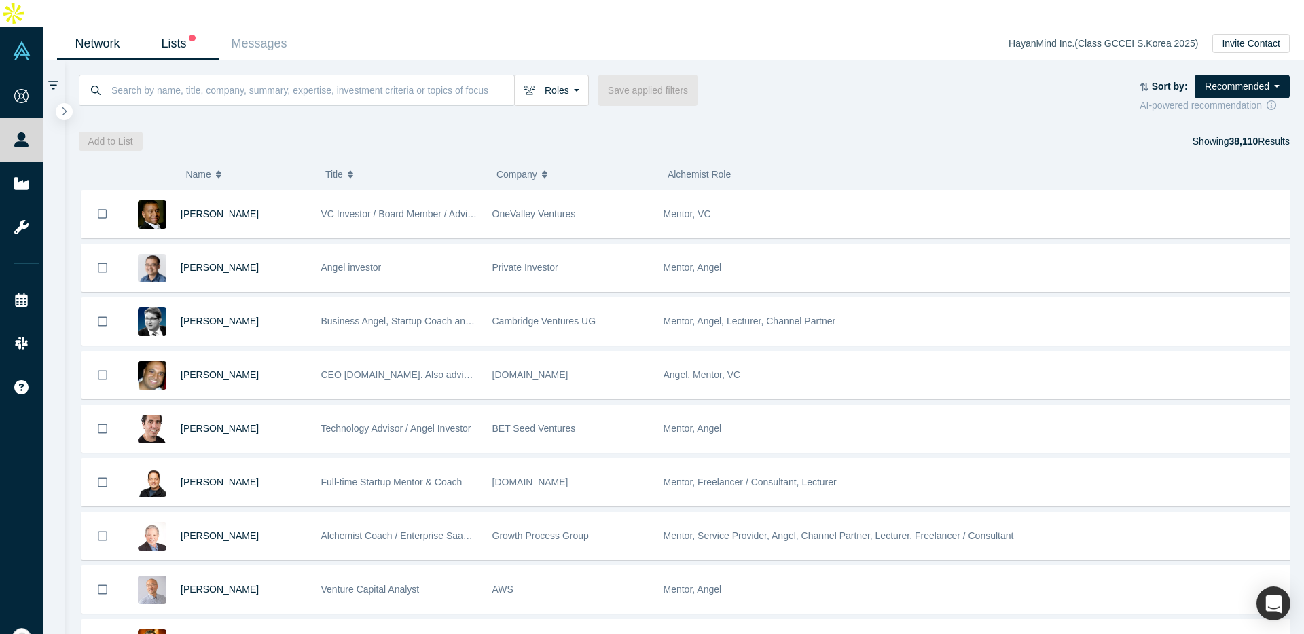
click at [170, 28] on link "Lists" at bounding box center [178, 44] width 81 height 32
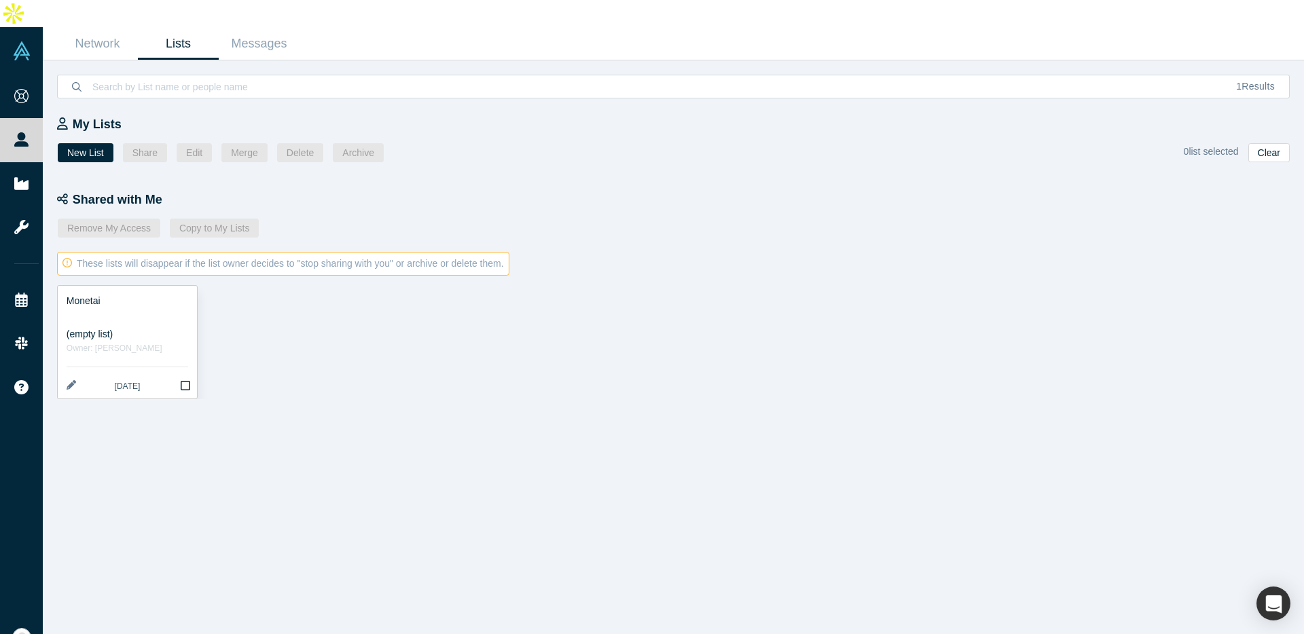
click at [129, 327] on div "(empty list)" at bounding box center [128, 334] width 122 height 14
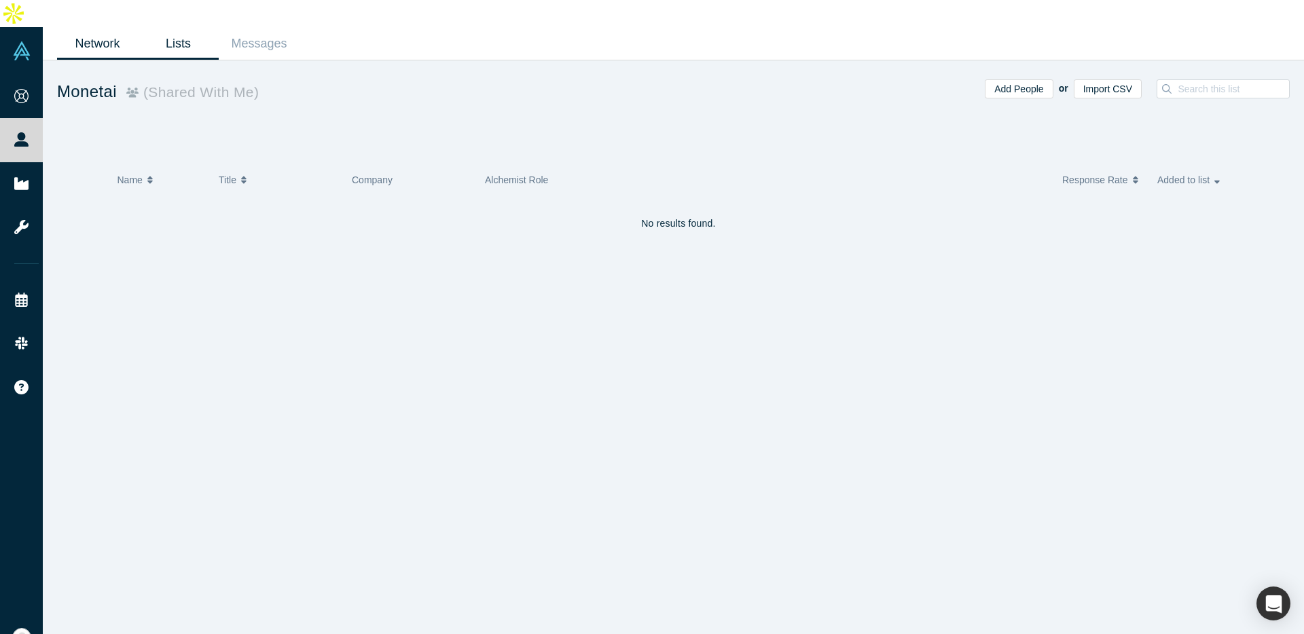
click at [75, 28] on link "Network" at bounding box center [97, 44] width 81 height 32
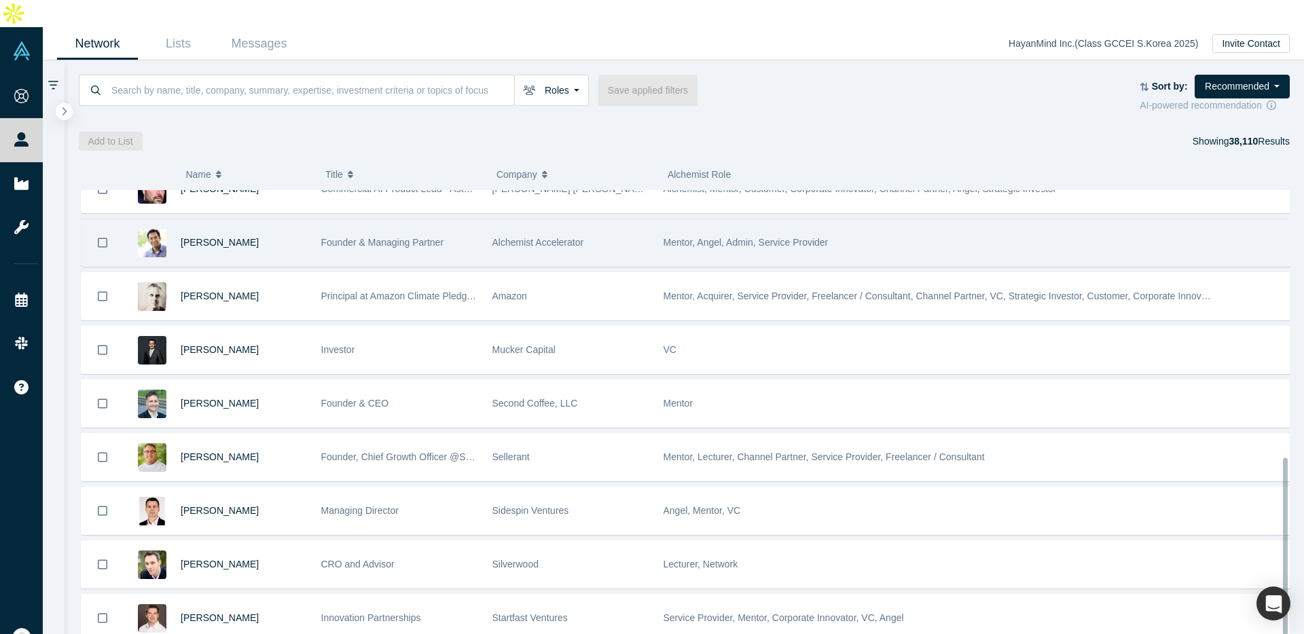
scroll to position [625, 0]
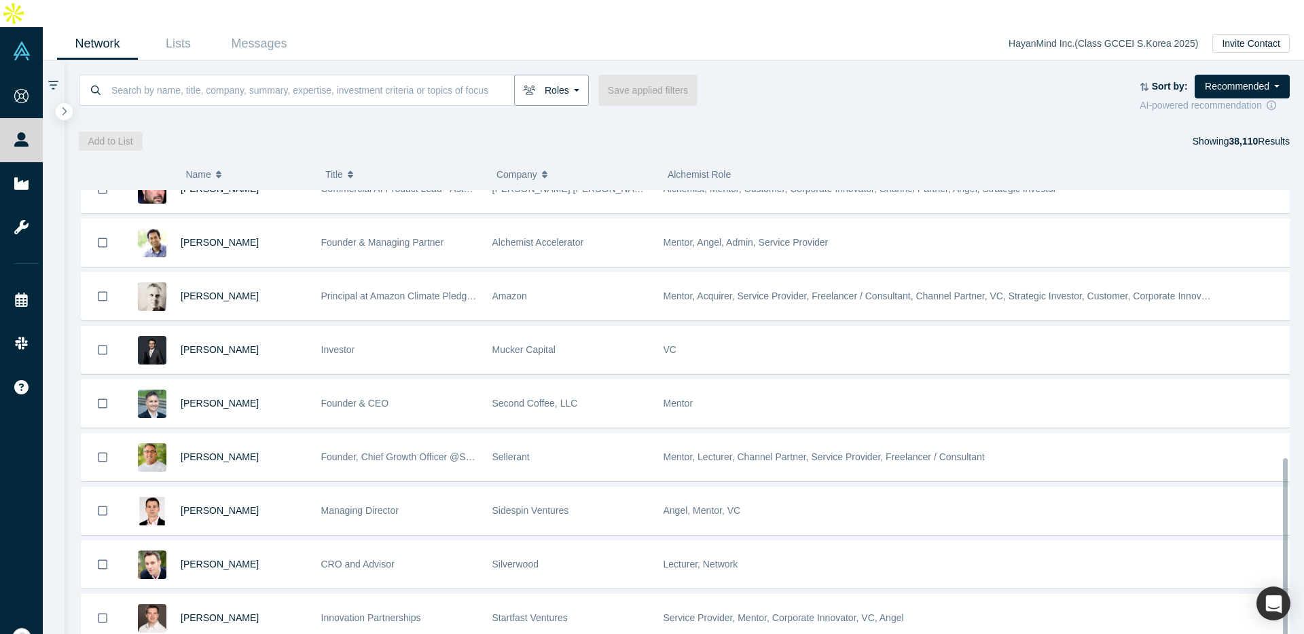
click at [560, 75] on button "Roles" at bounding box center [551, 90] width 75 height 31
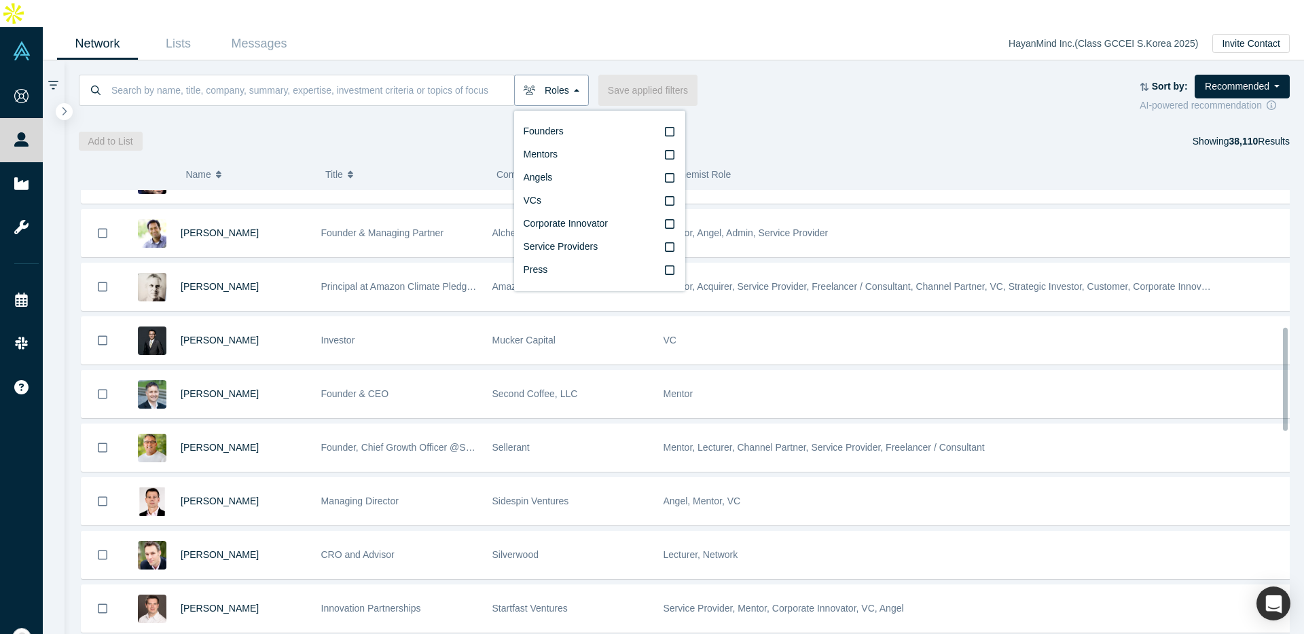
click at [560, 75] on button "Roles" at bounding box center [551, 90] width 75 height 31
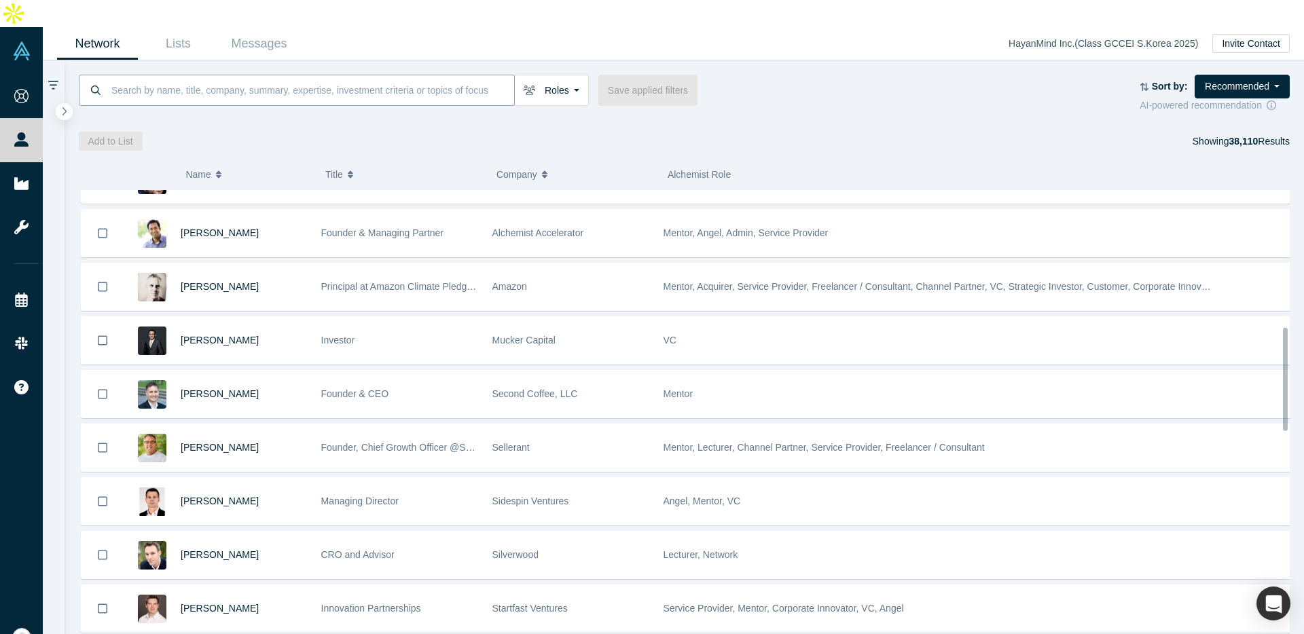
click at [458, 74] on input at bounding box center [312, 90] width 404 height 32
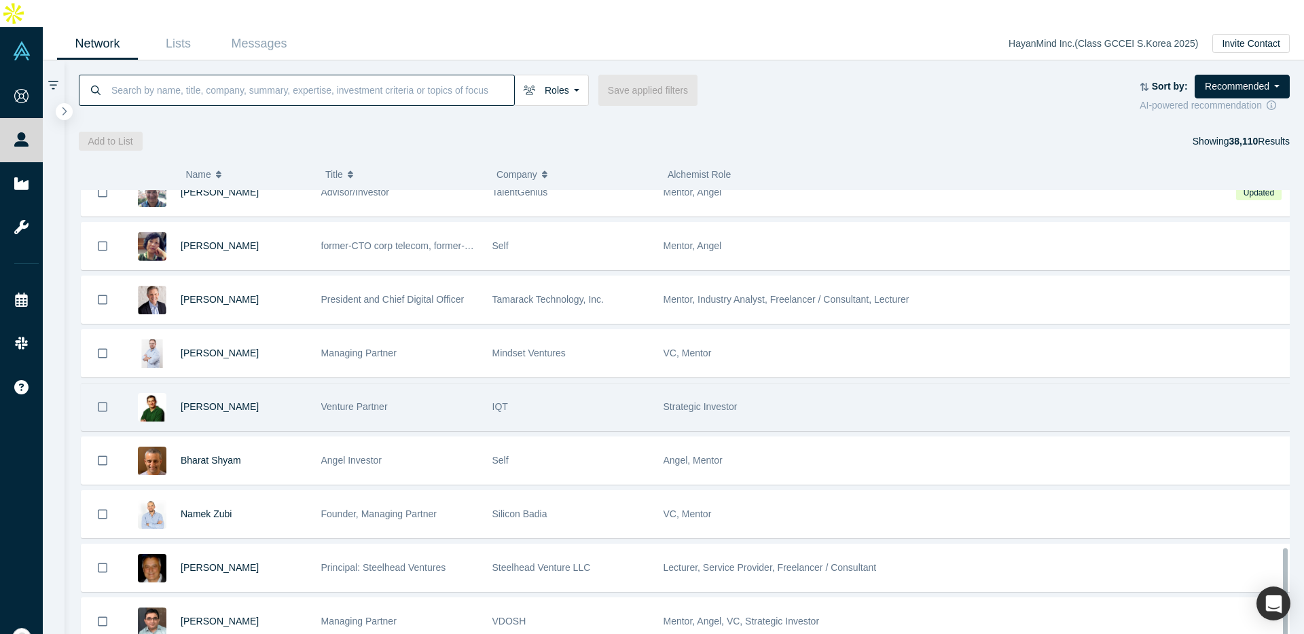
scroll to position [1698, 0]
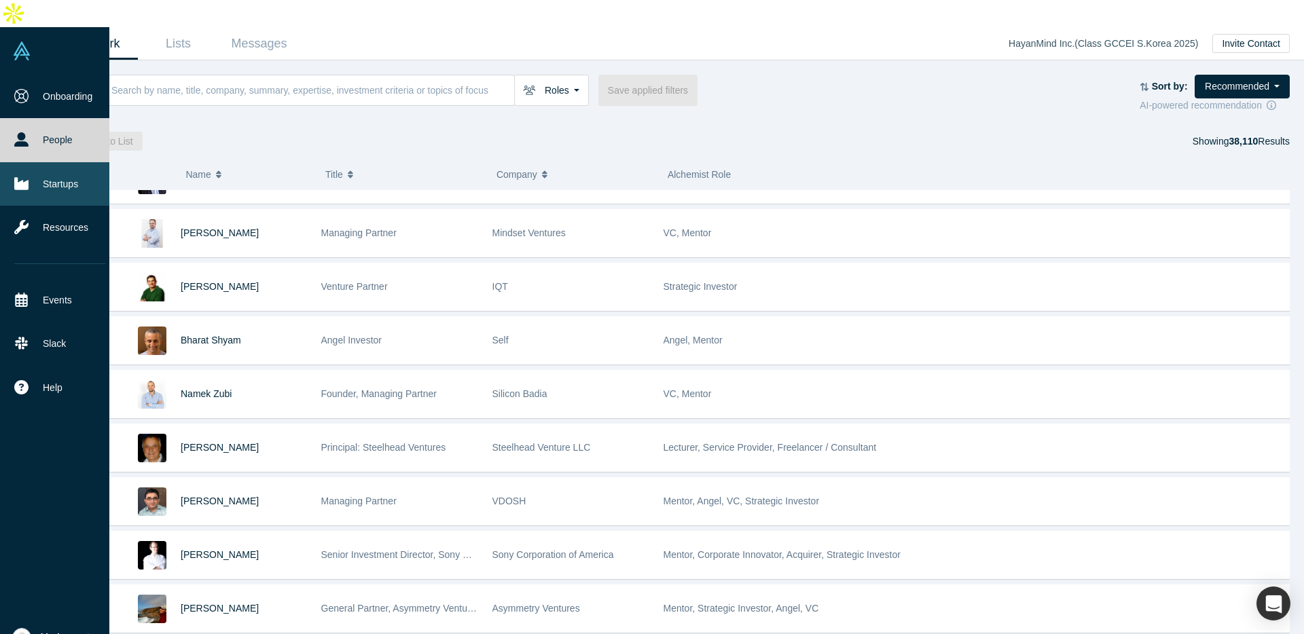
click at [47, 162] on link "Startups" at bounding box center [60, 183] width 120 height 43
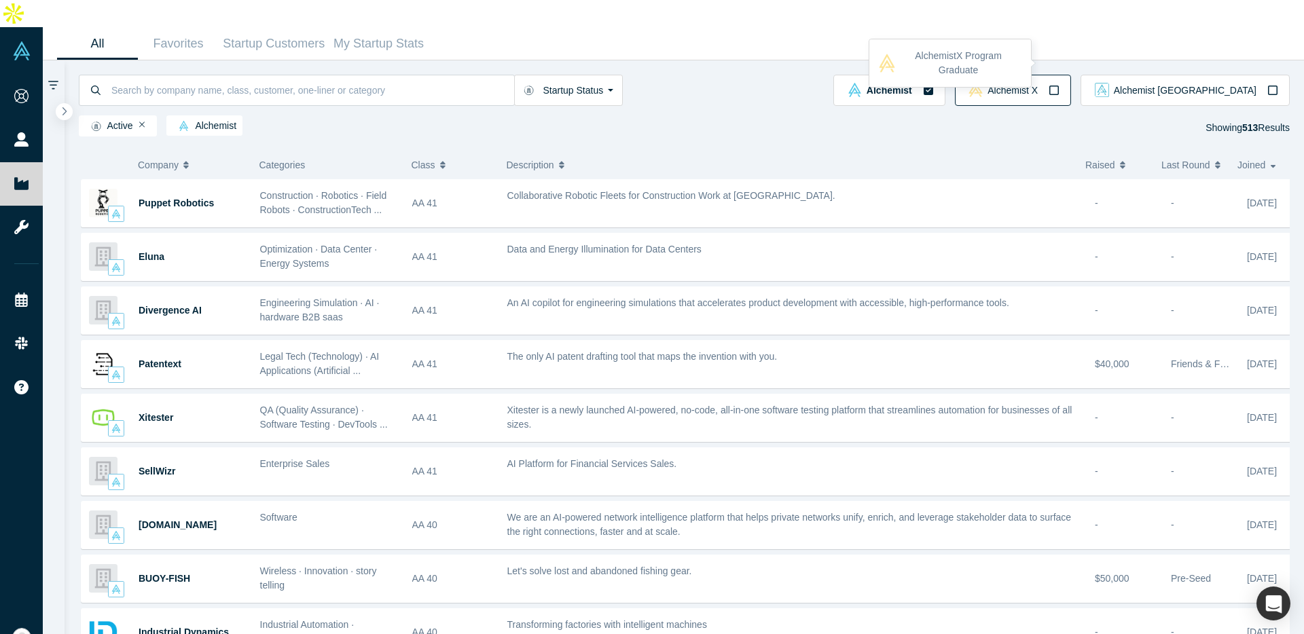
click at [1071, 75] on button "Alchemist X" at bounding box center [1013, 90] width 116 height 31
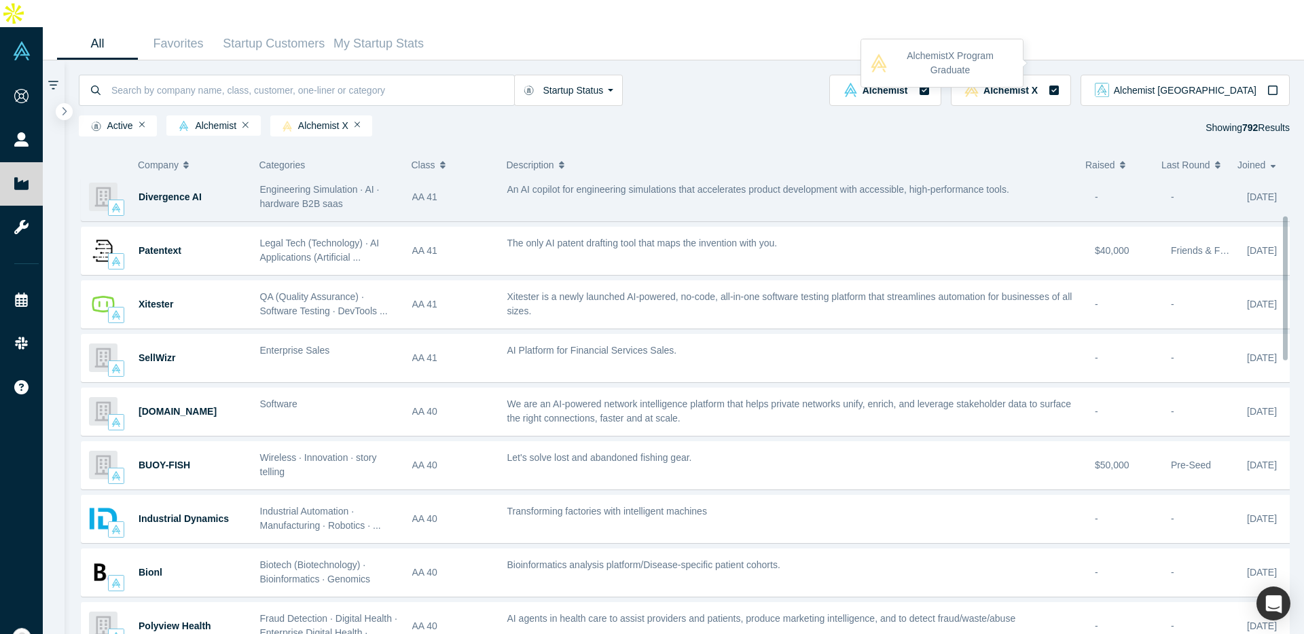
scroll to position [50, 0]
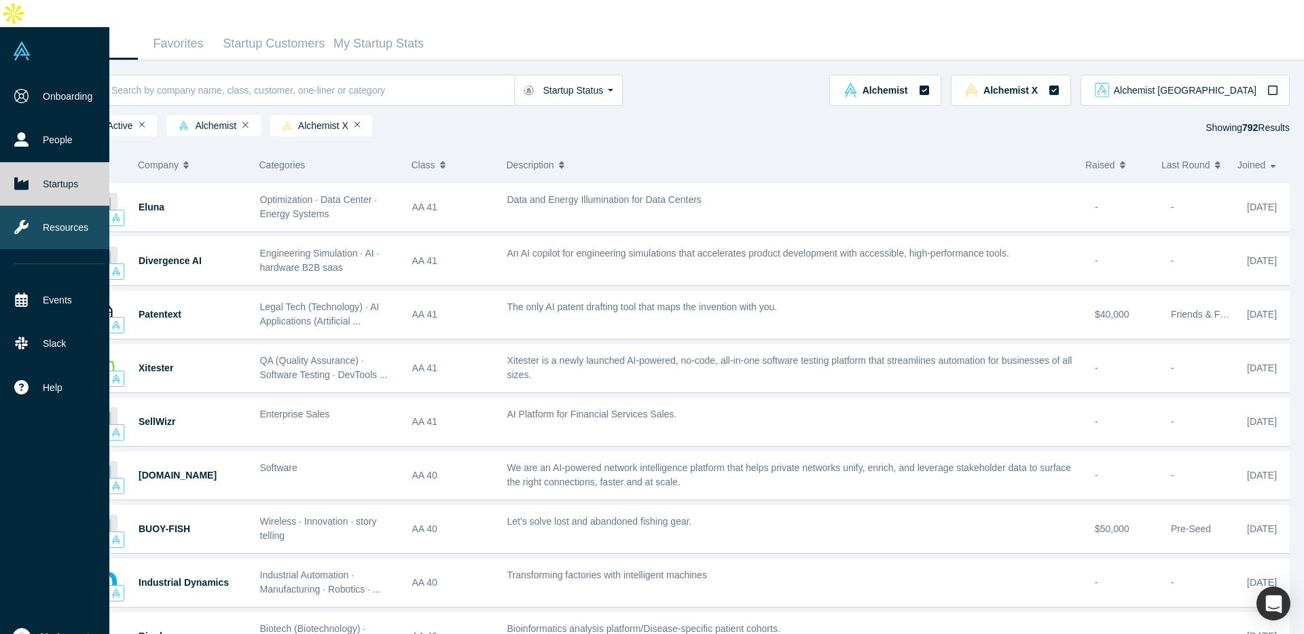
click at [38, 206] on link "Resources" at bounding box center [60, 227] width 120 height 43
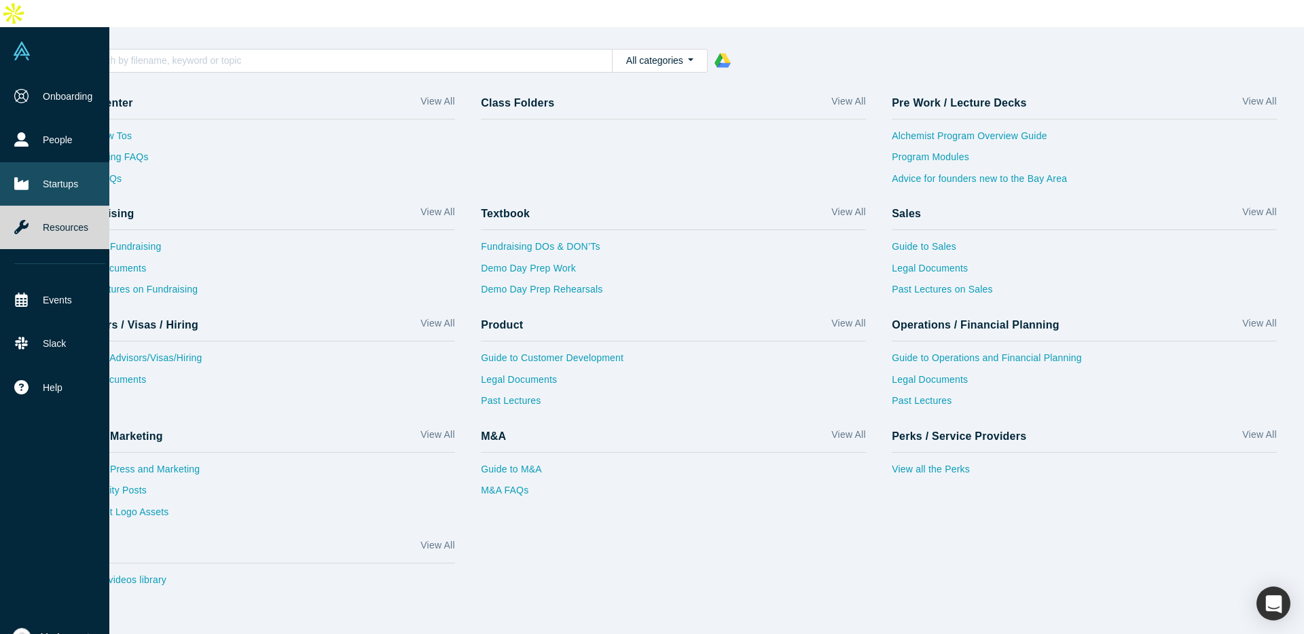
click at [42, 162] on link "Startups" at bounding box center [60, 183] width 120 height 43
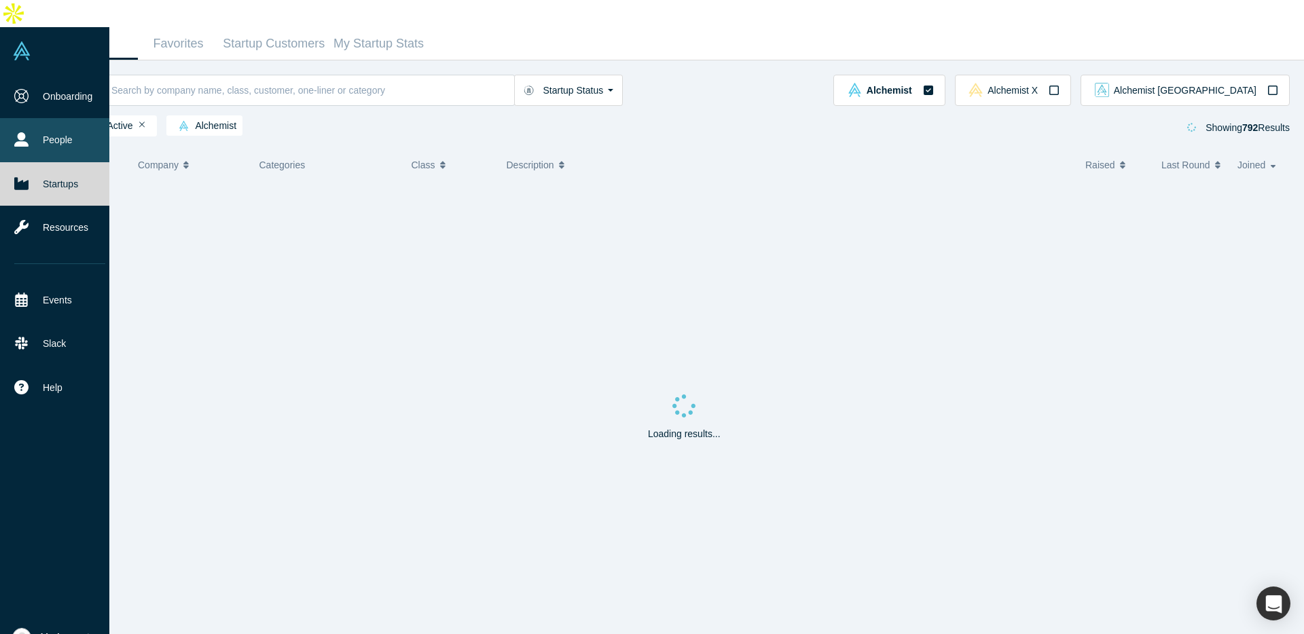
click at [45, 118] on link "People" at bounding box center [60, 139] width 120 height 43
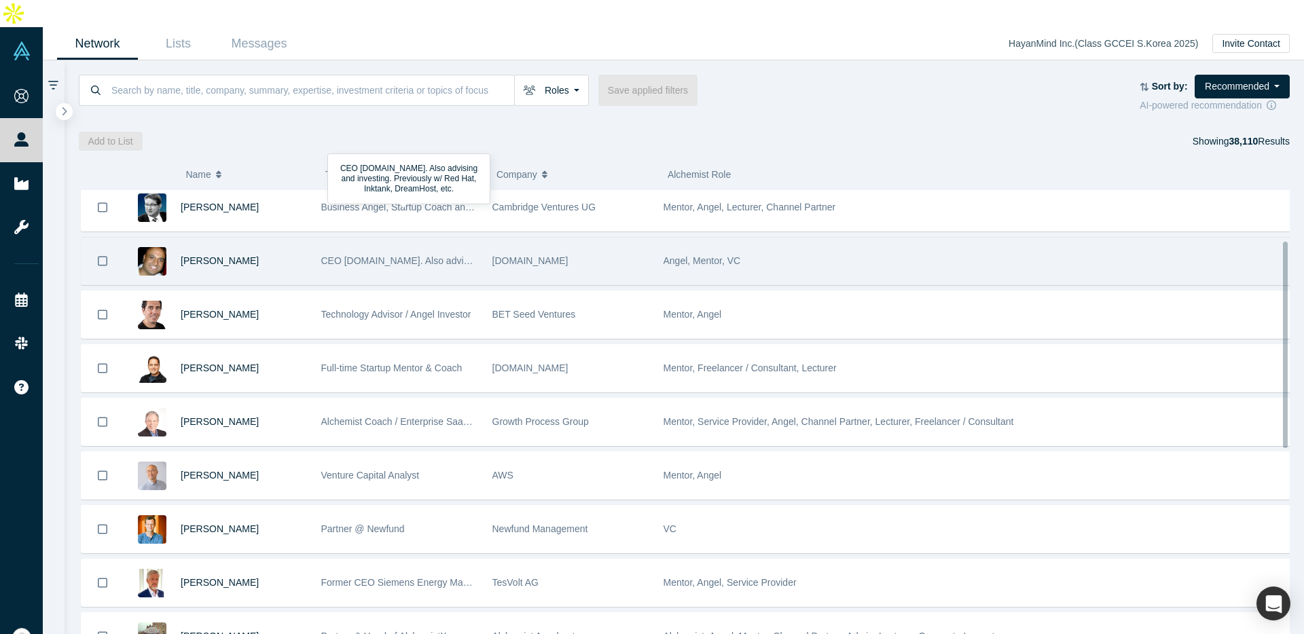
scroll to position [378, 0]
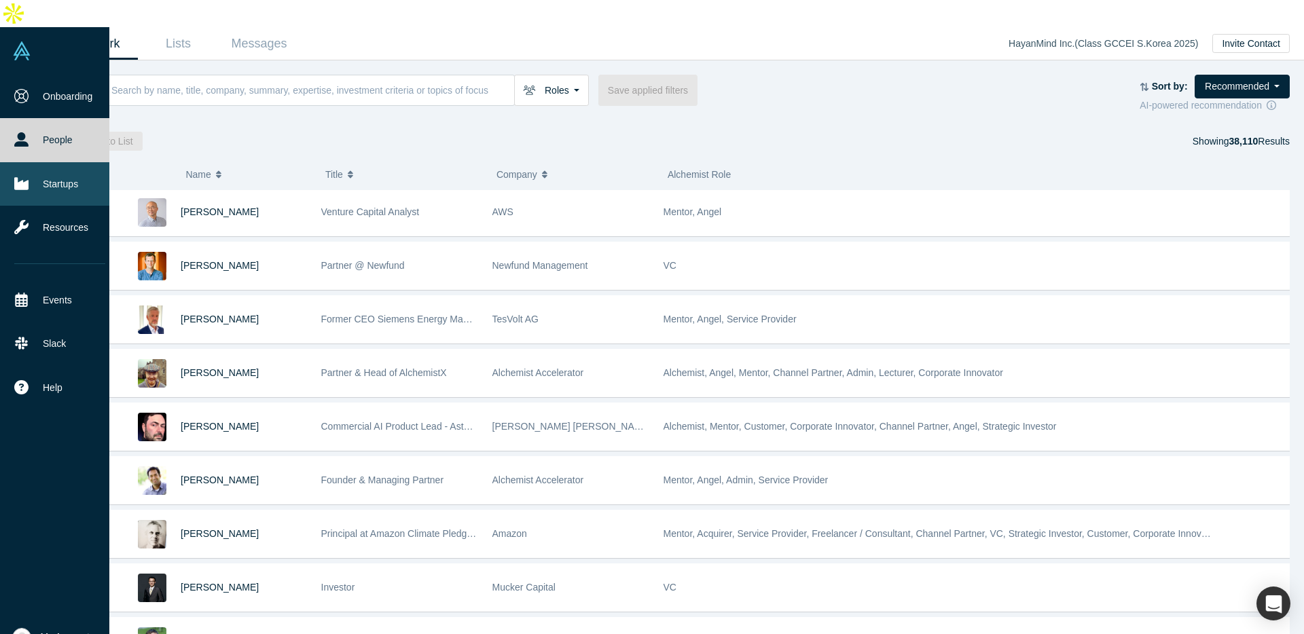
click at [25, 177] on icon at bounding box center [21, 183] width 14 height 12
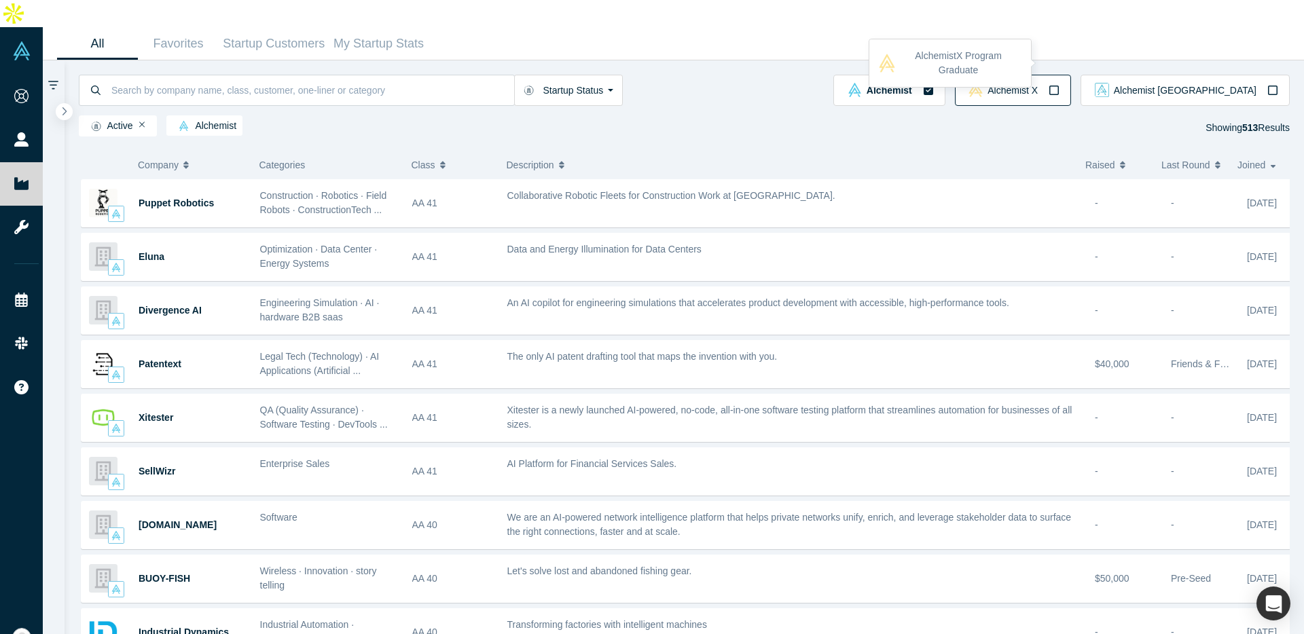
click at [1059, 85] on icon "button" at bounding box center [1053, 90] width 11 height 11
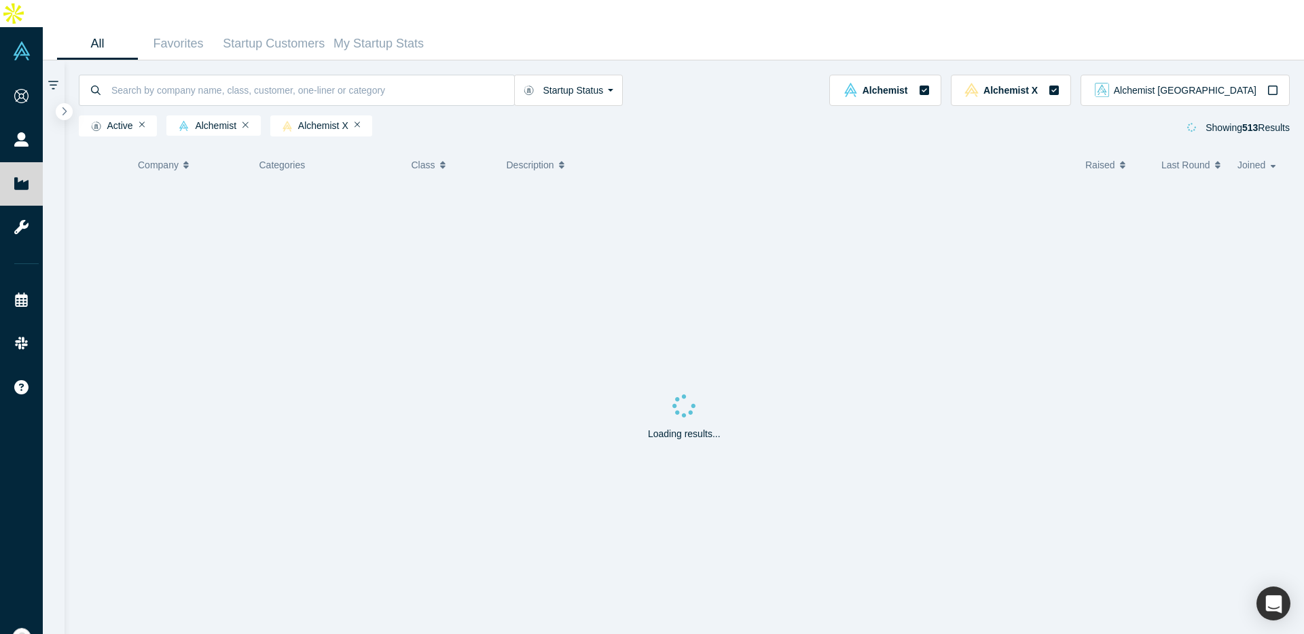
click at [728, 75] on div "Startup Status Active Shutdown Acquired" at bounding box center [454, 90] width 751 height 31
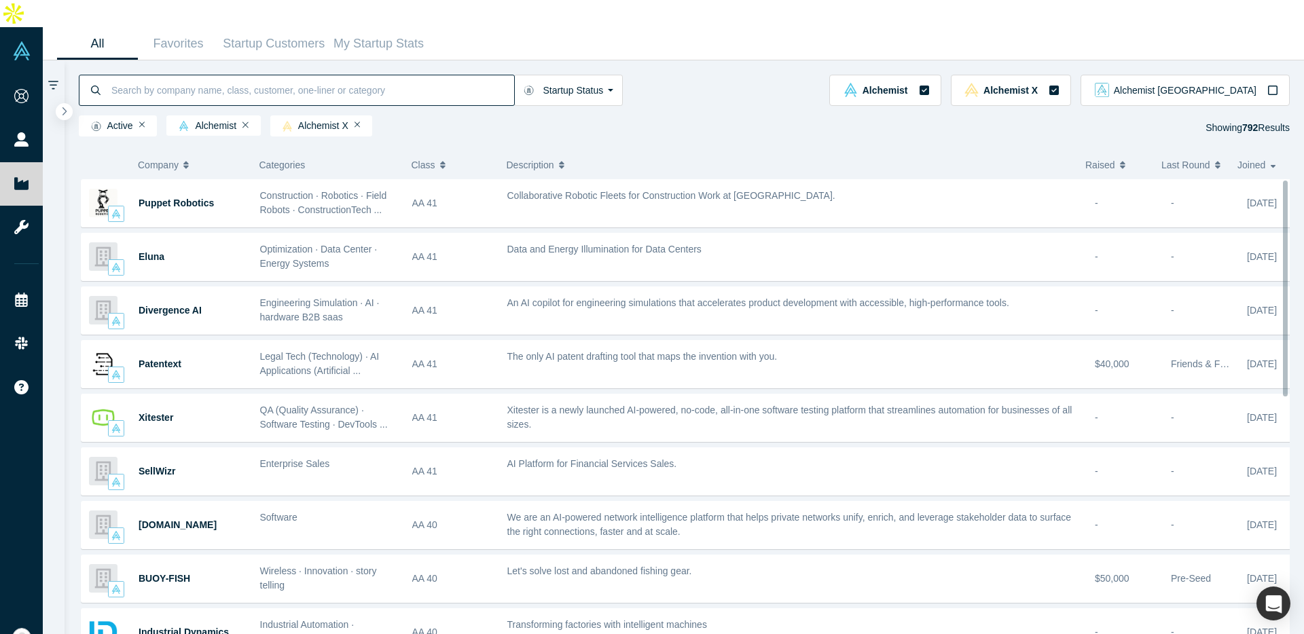
click at [368, 74] on input at bounding box center [312, 90] width 404 height 32
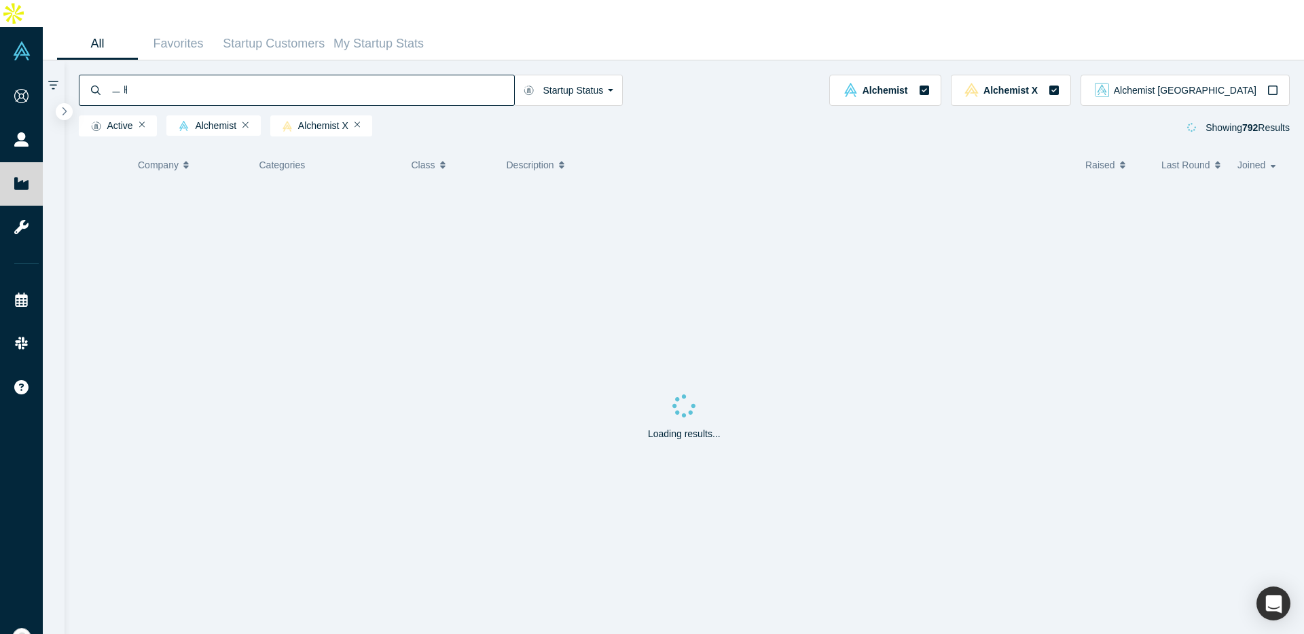
type input "ㅡ"
type input "mobile"
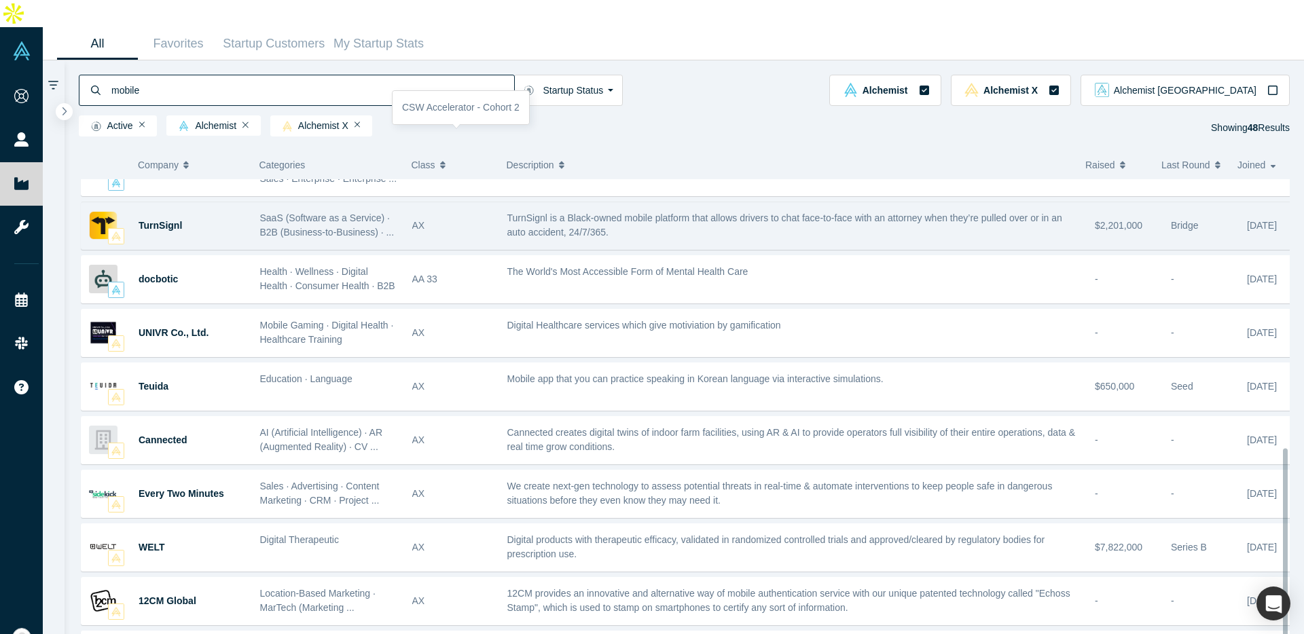
scroll to position [613, 0]
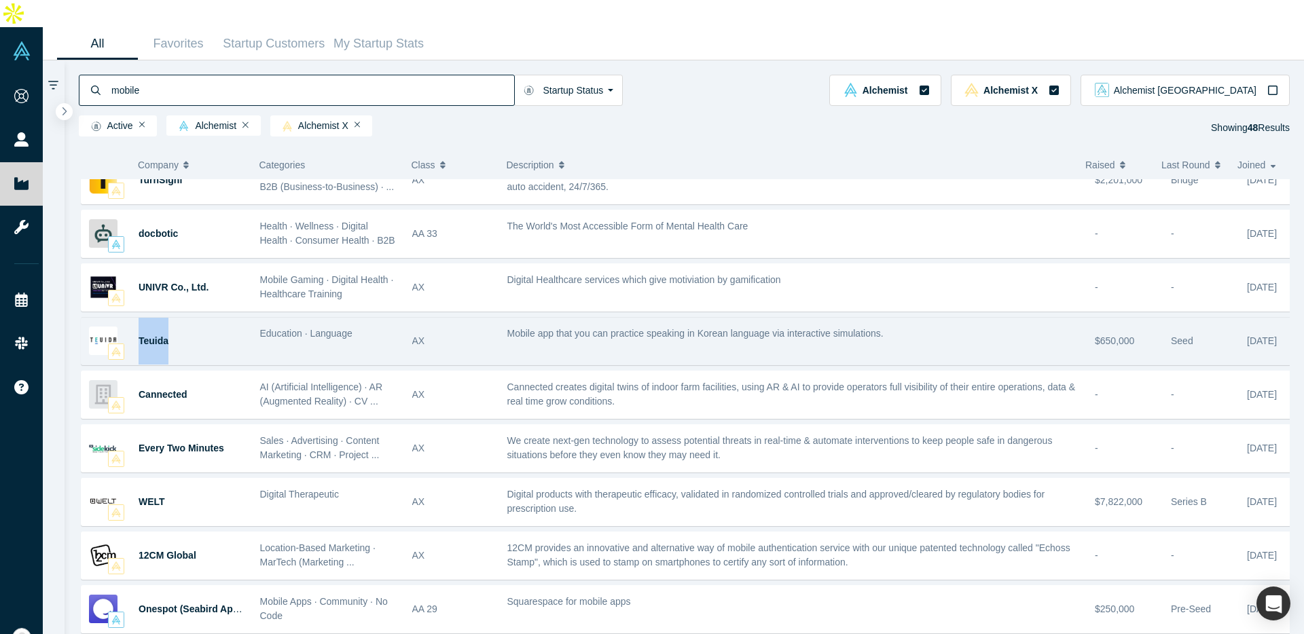
drag, startPoint x: 220, startPoint y: 316, endPoint x: 136, endPoint y: 321, distance: 83.7
click at [136, 321] on div "Teuida" at bounding box center [163, 341] width 164 height 47
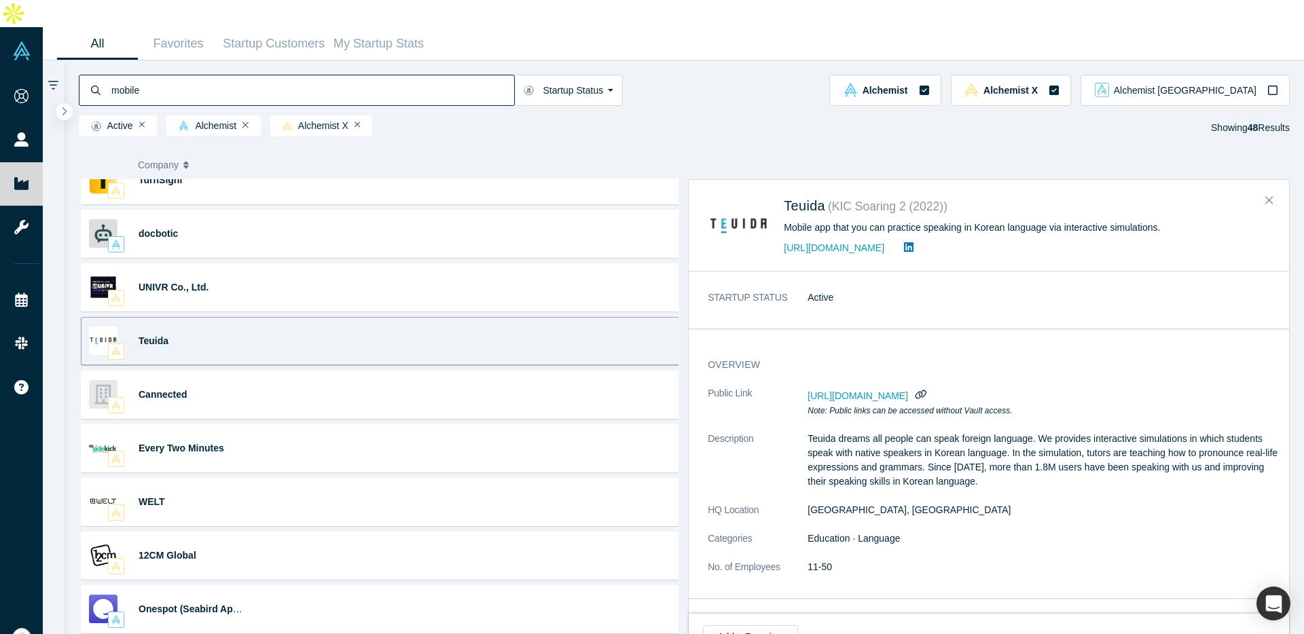
copy span "Teuida"
drag, startPoint x: 778, startPoint y: 176, endPoint x: 824, endPoint y: 179, distance: 45.6
click at [824, 195] on div "Teuida ( KIC Soaring 2 (2022) ) Mobile app that you can practice speaking in Ko…" at bounding box center [975, 226] width 534 height 62
copy span "Teuida"
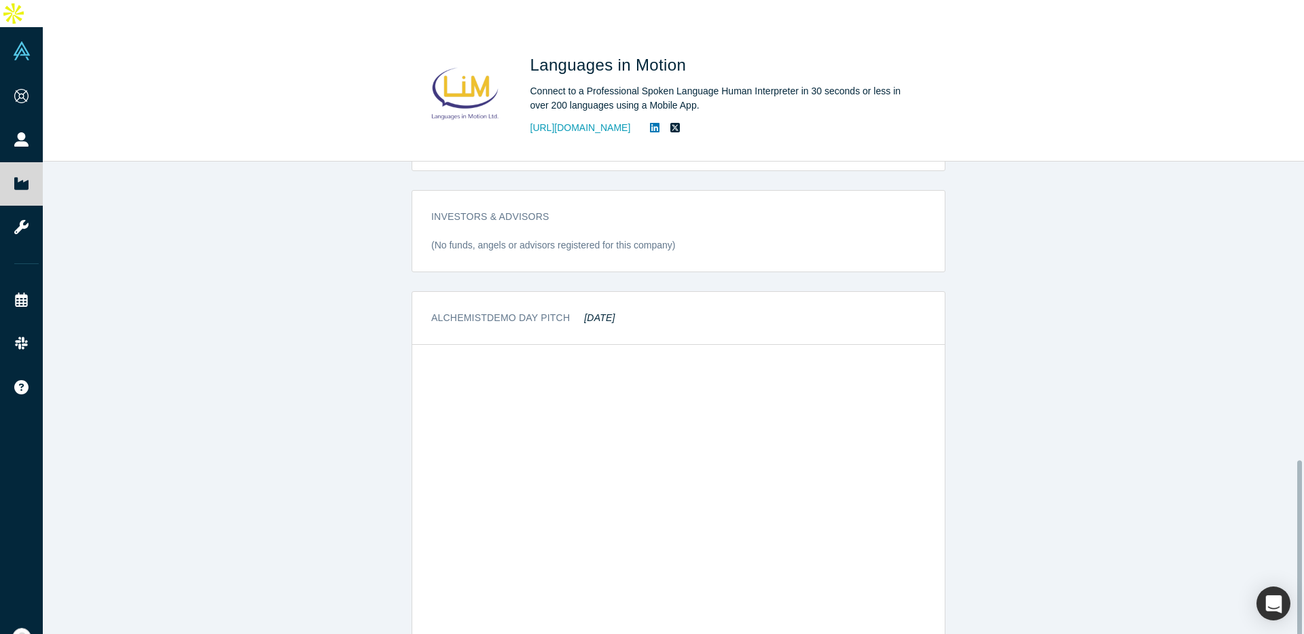
scroll to position [876, 0]
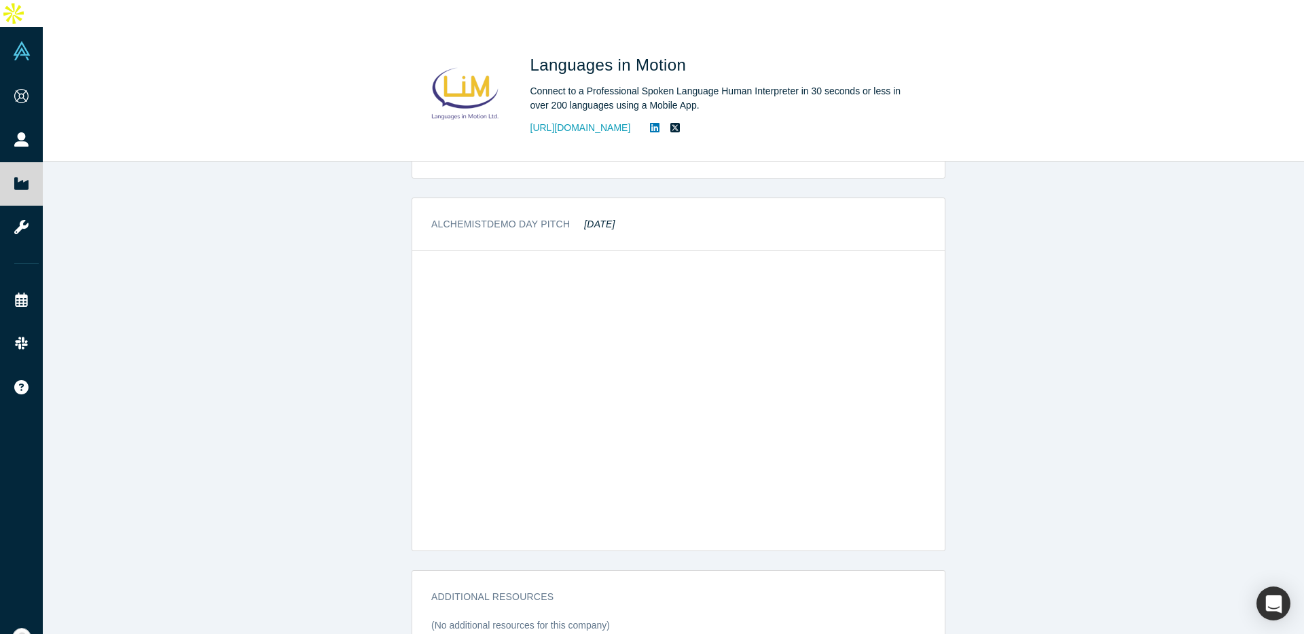
click at [326, 367] on div "STARTUP STATUS Active overview Public Link https://vault.alchemistaccelerator.c…" at bounding box center [678, 417] width 1271 height 510
click at [367, 299] on div "STARTUP STATUS Active overview Public Link https://vault.alchemistaccelerator.c…" at bounding box center [678, 417] width 1271 height 510
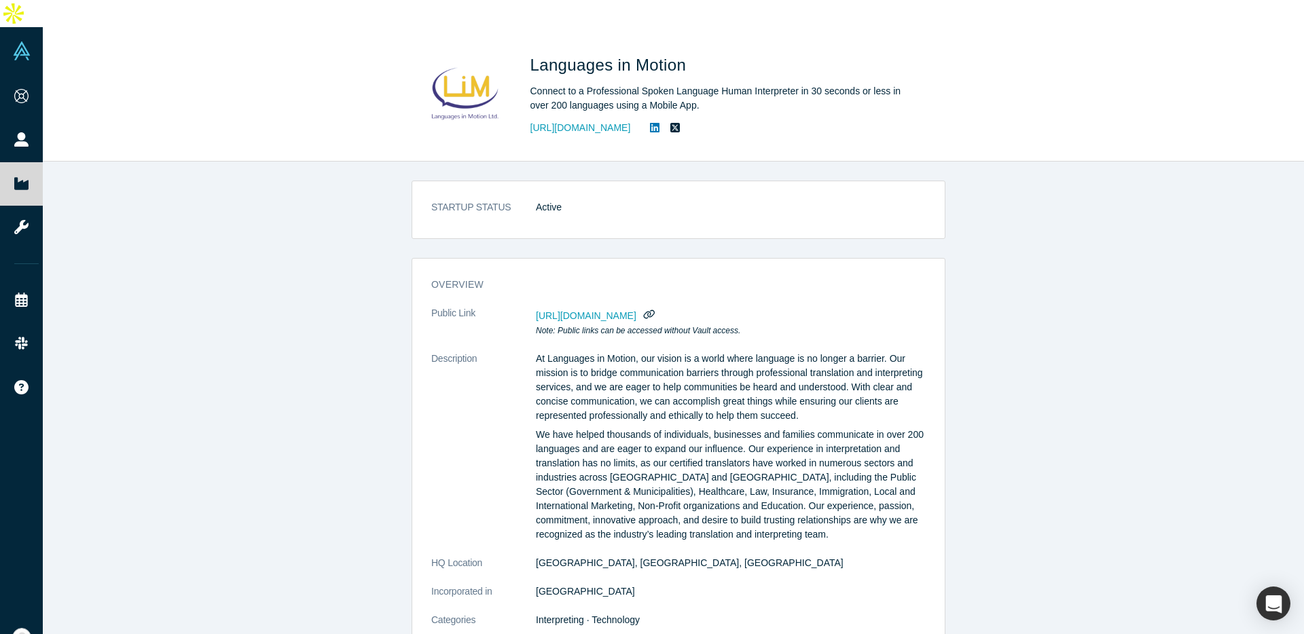
click at [900, 204] on div "STARTUP STATUS Active" at bounding box center [678, 215] width 532 height 48
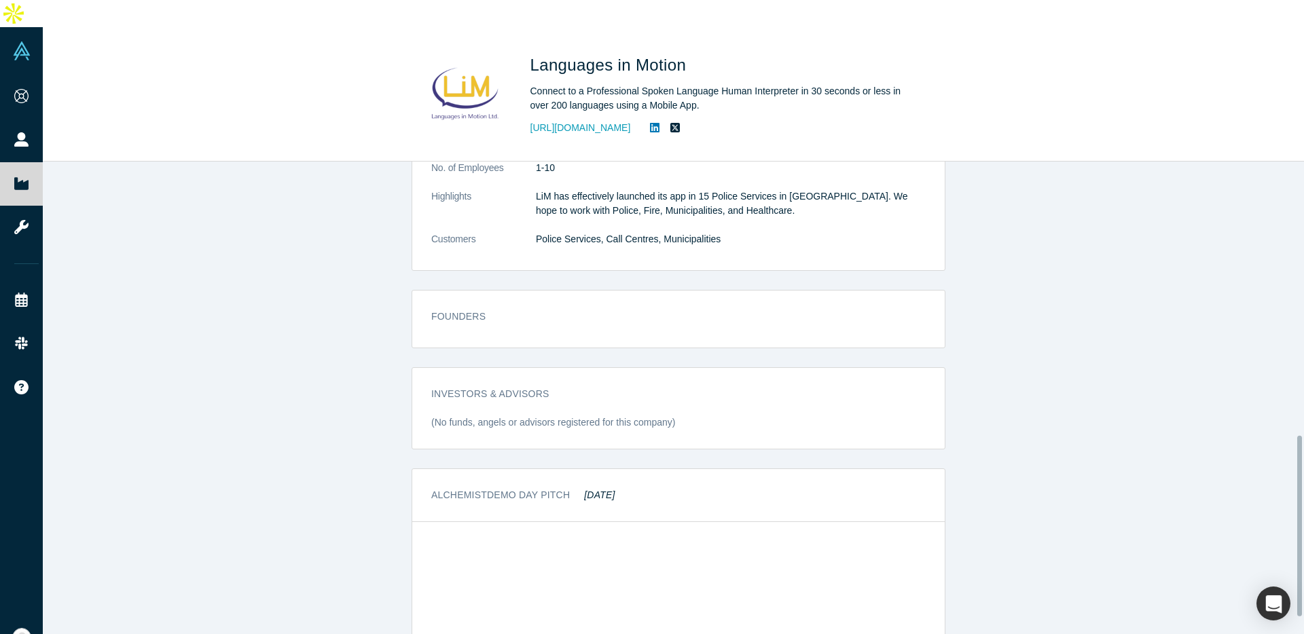
scroll to position [876, 0]
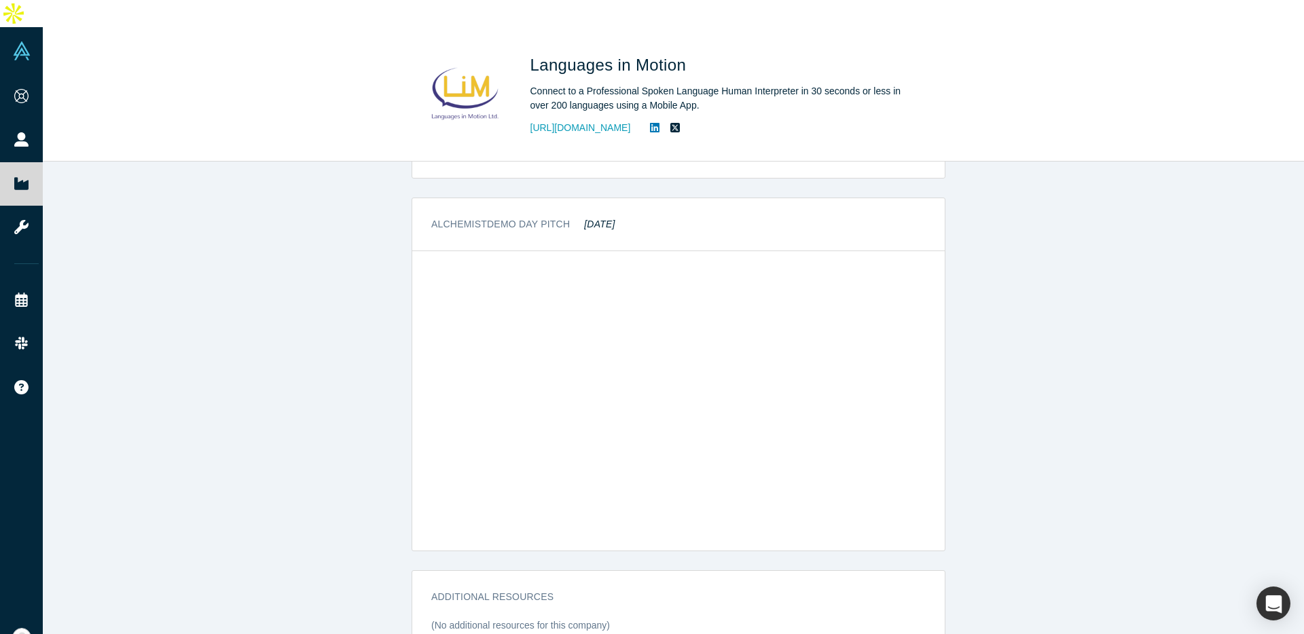
click at [204, 190] on div "STARTUP STATUS Active overview Public Link https://vault.alchemistaccelerator.c…" at bounding box center [678, 417] width 1271 height 510
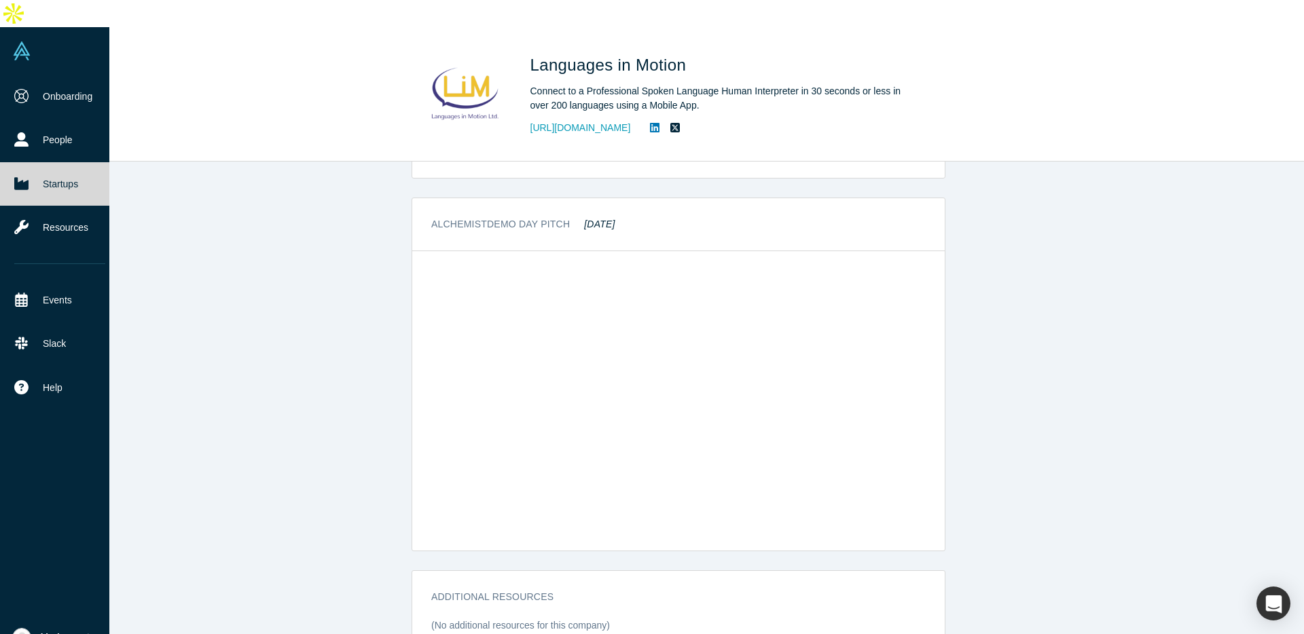
click at [33, 162] on link "Startups" at bounding box center [60, 183] width 120 height 43
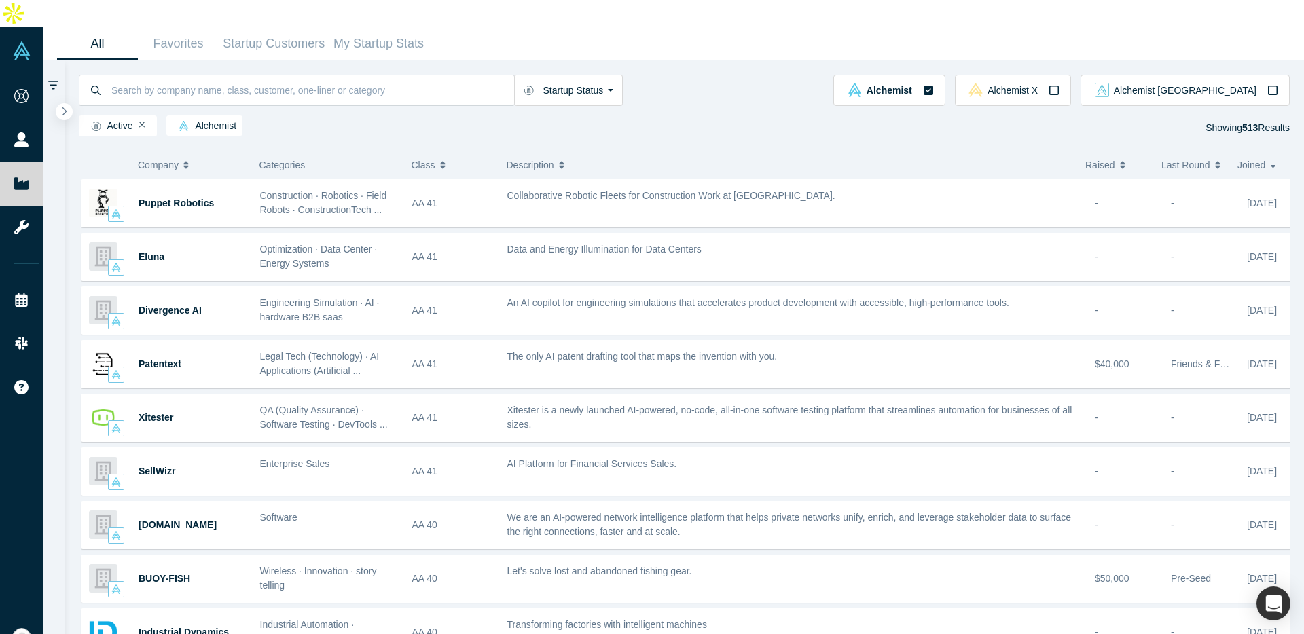
click at [776, 151] on button "Description" at bounding box center [789, 165] width 565 height 29
